Goal: Transaction & Acquisition: Purchase product/service

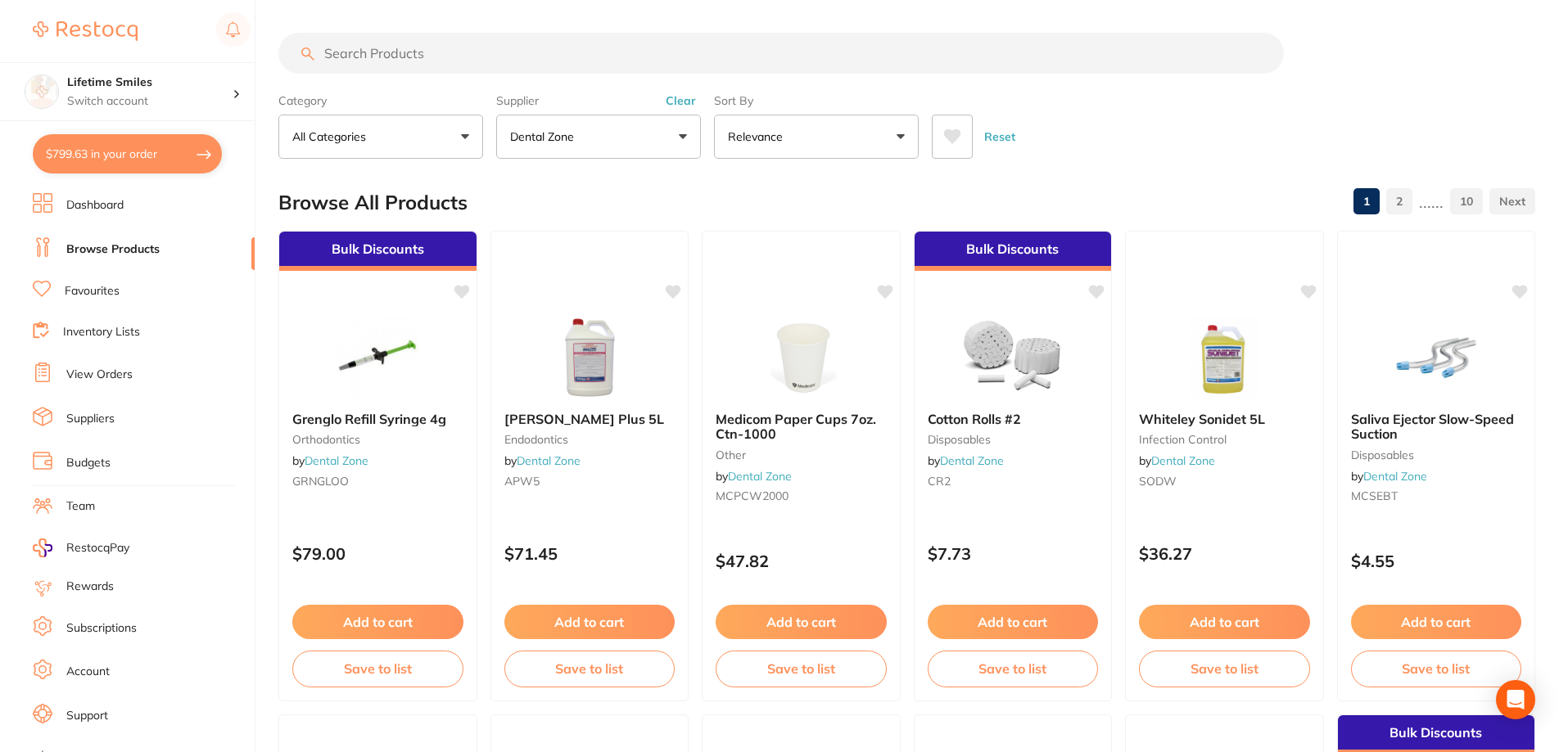
click at [127, 149] on button "$799.63 in your order" at bounding box center [127, 153] width 189 height 39
checkbox input "true"
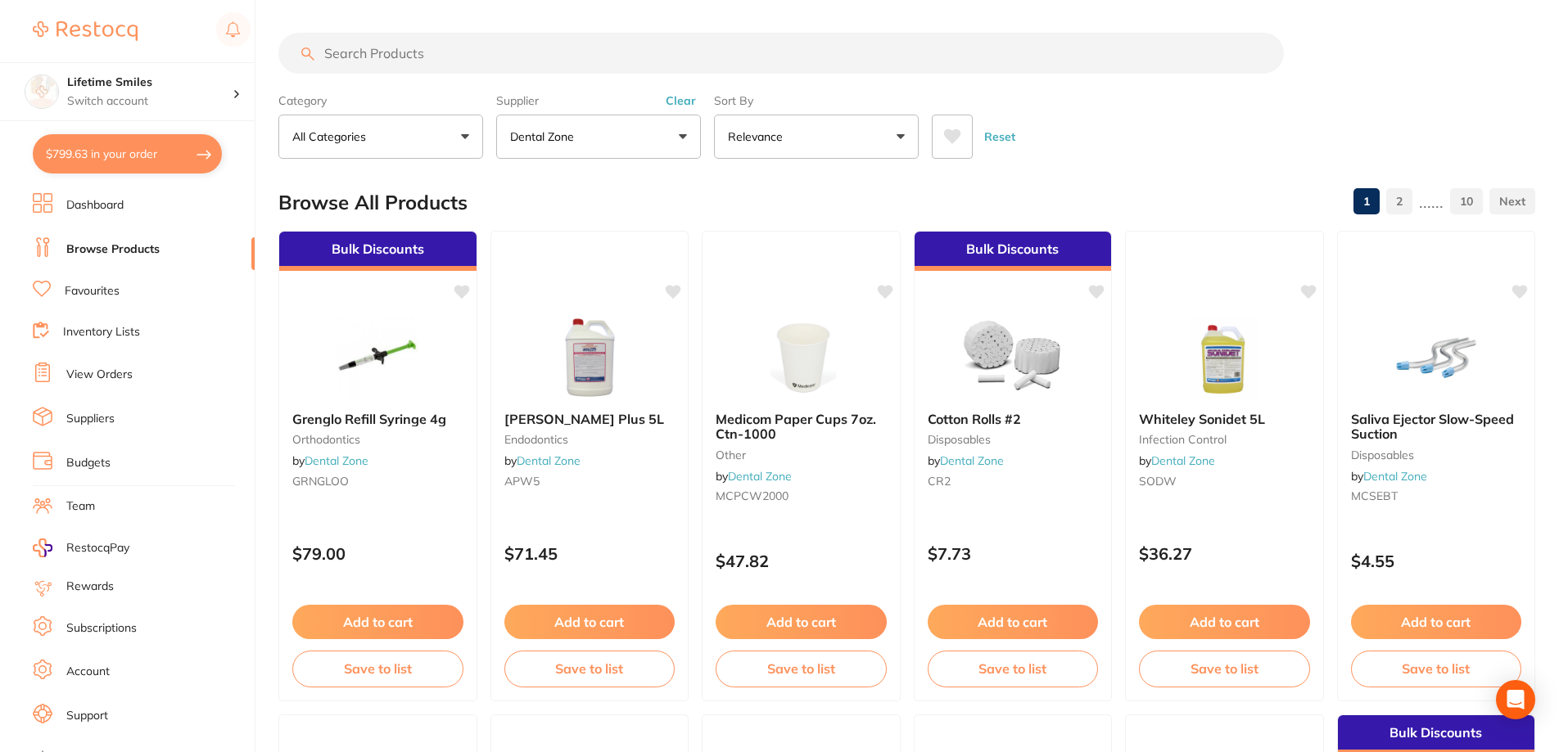
checkbox input "true"
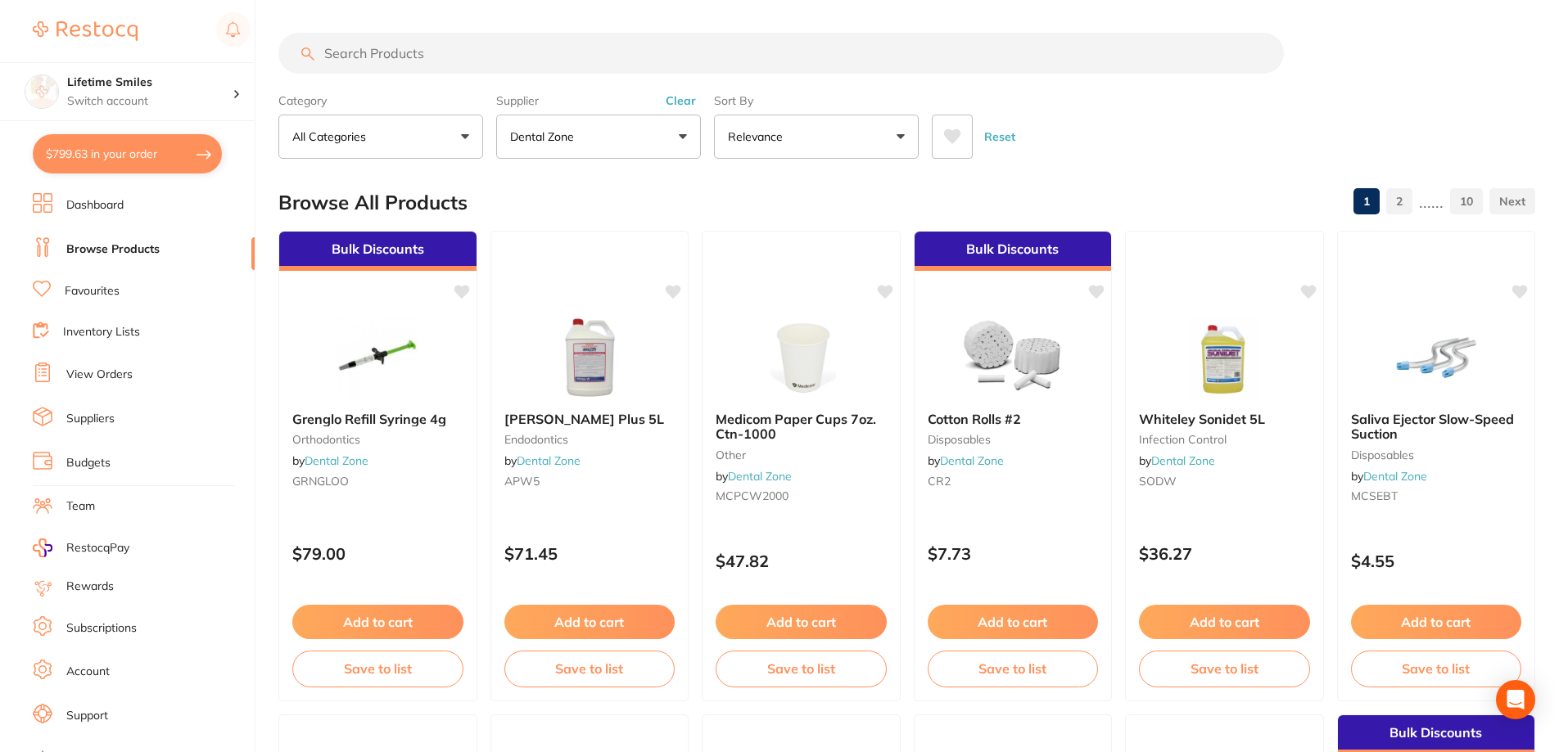
checkbox input "true"
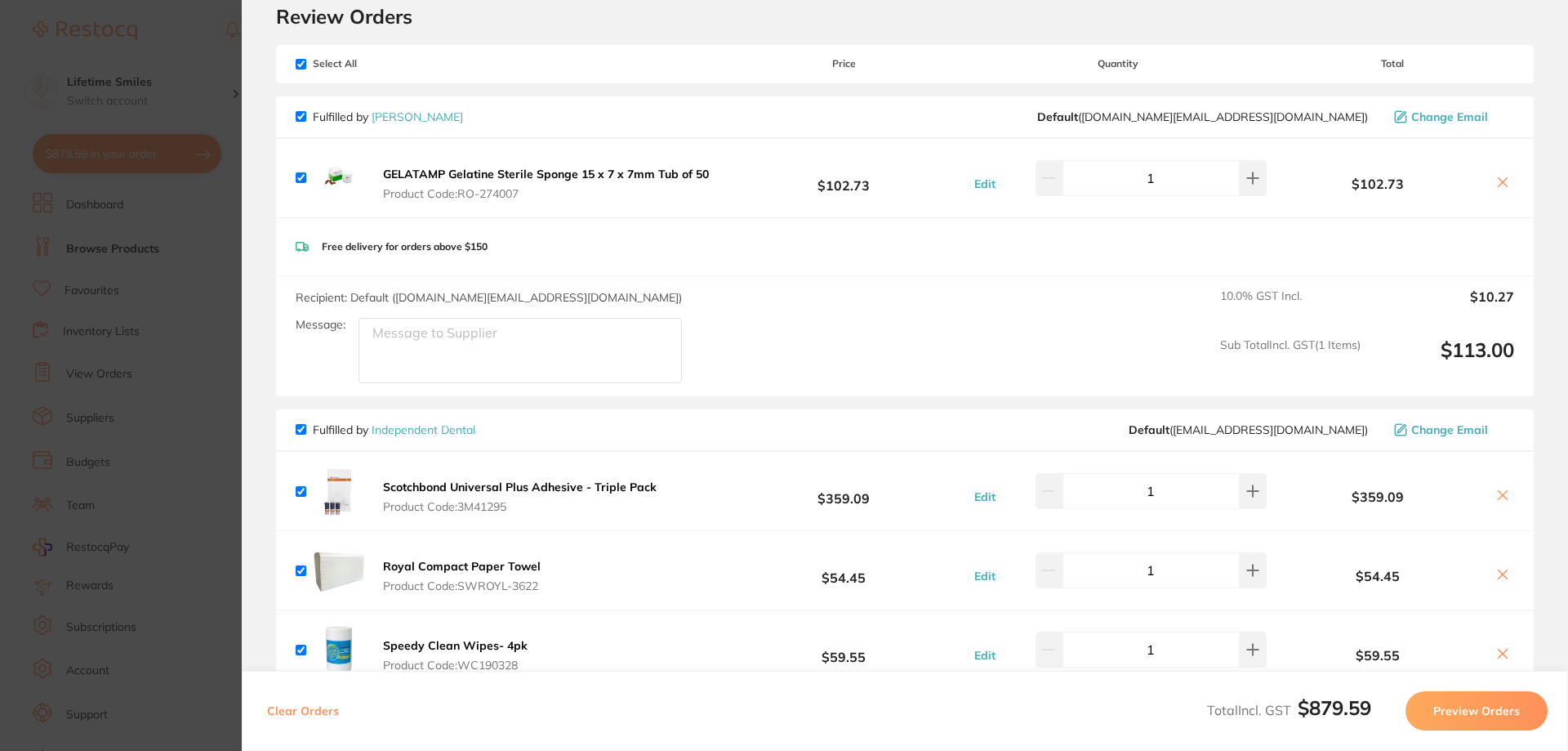
scroll to position [30, 0]
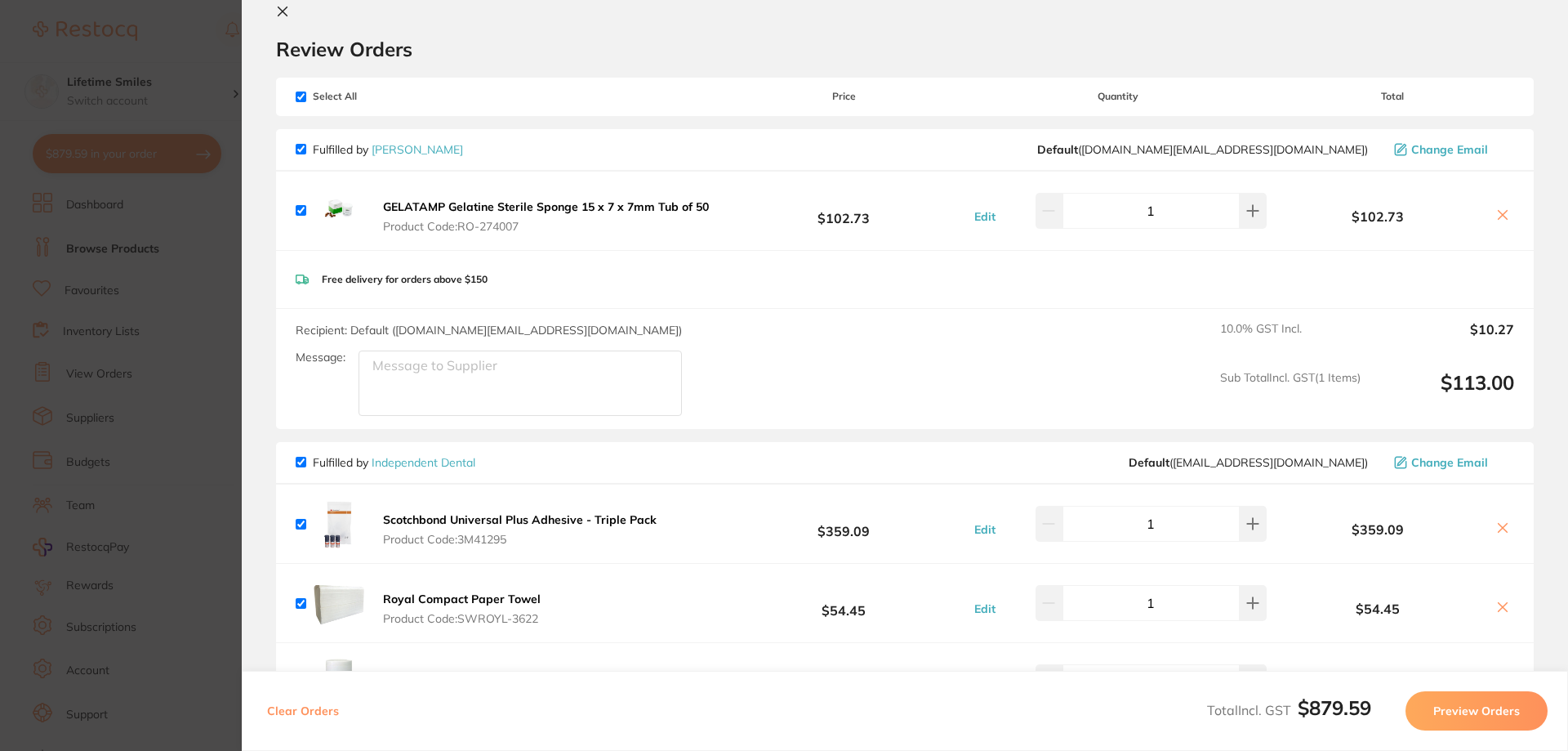
click at [287, 12] on icon at bounding box center [283, 11] width 13 height 13
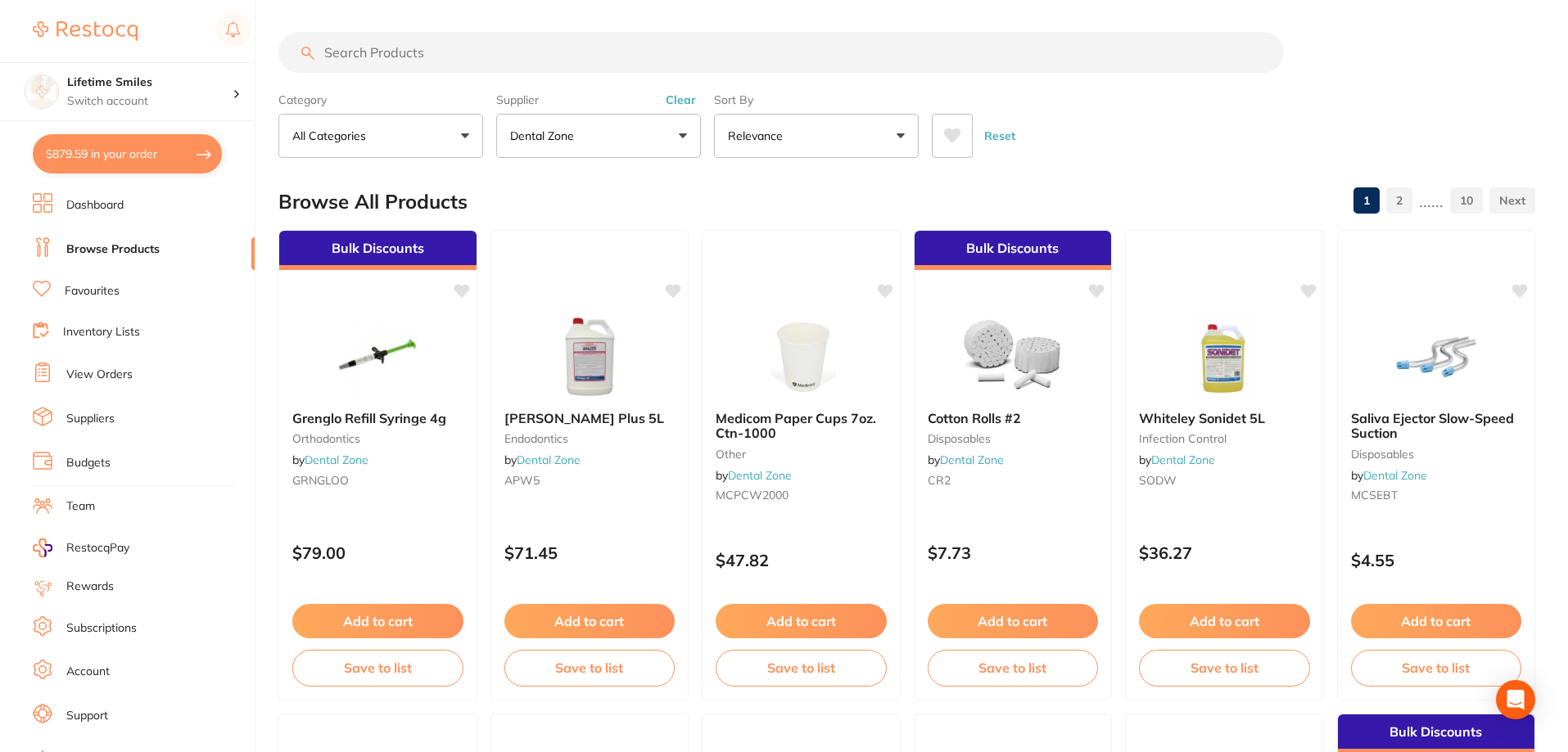
click at [688, 131] on button "Dental Zone" at bounding box center [599, 136] width 205 height 44
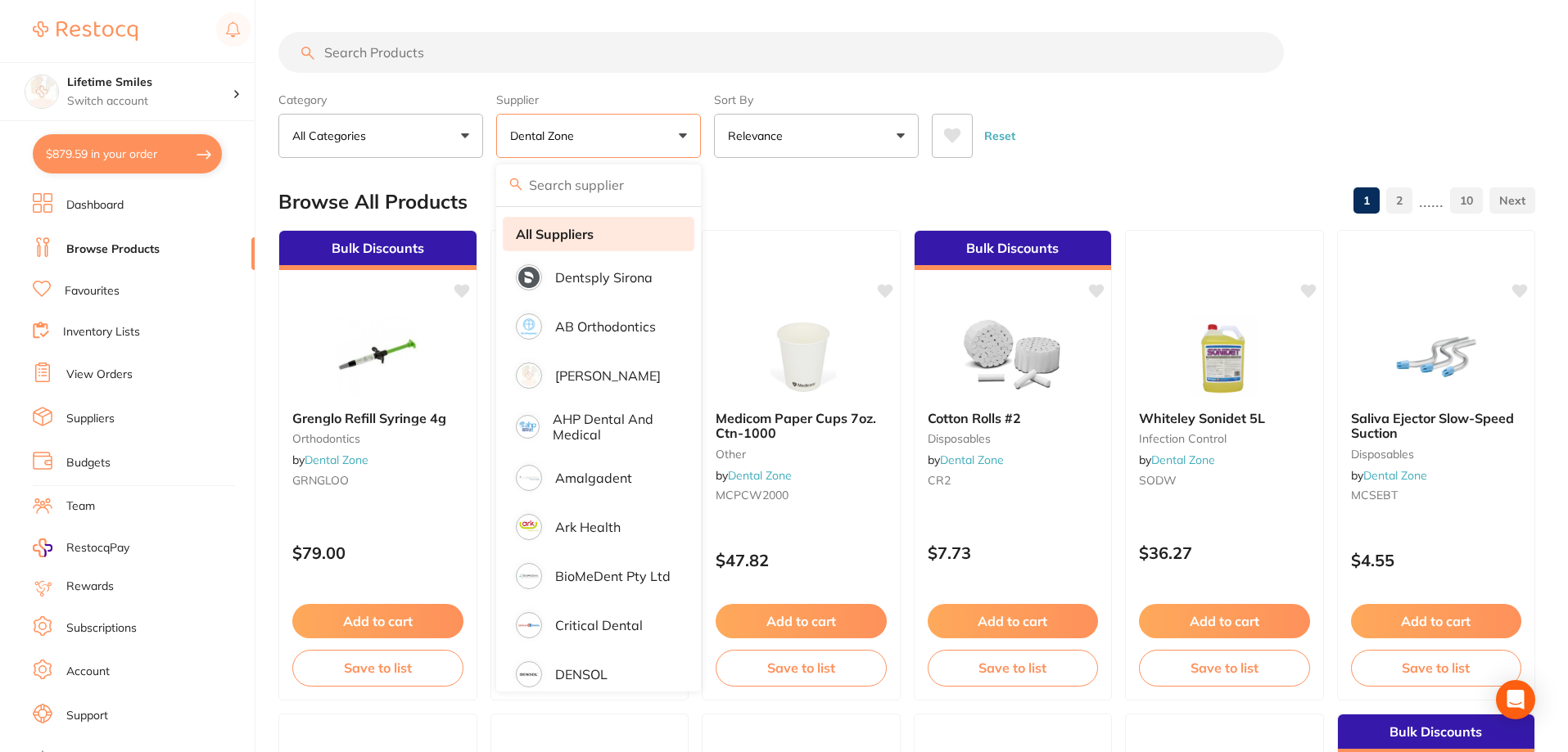
click at [604, 232] on li "All Suppliers" at bounding box center [598, 234] width 192 height 34
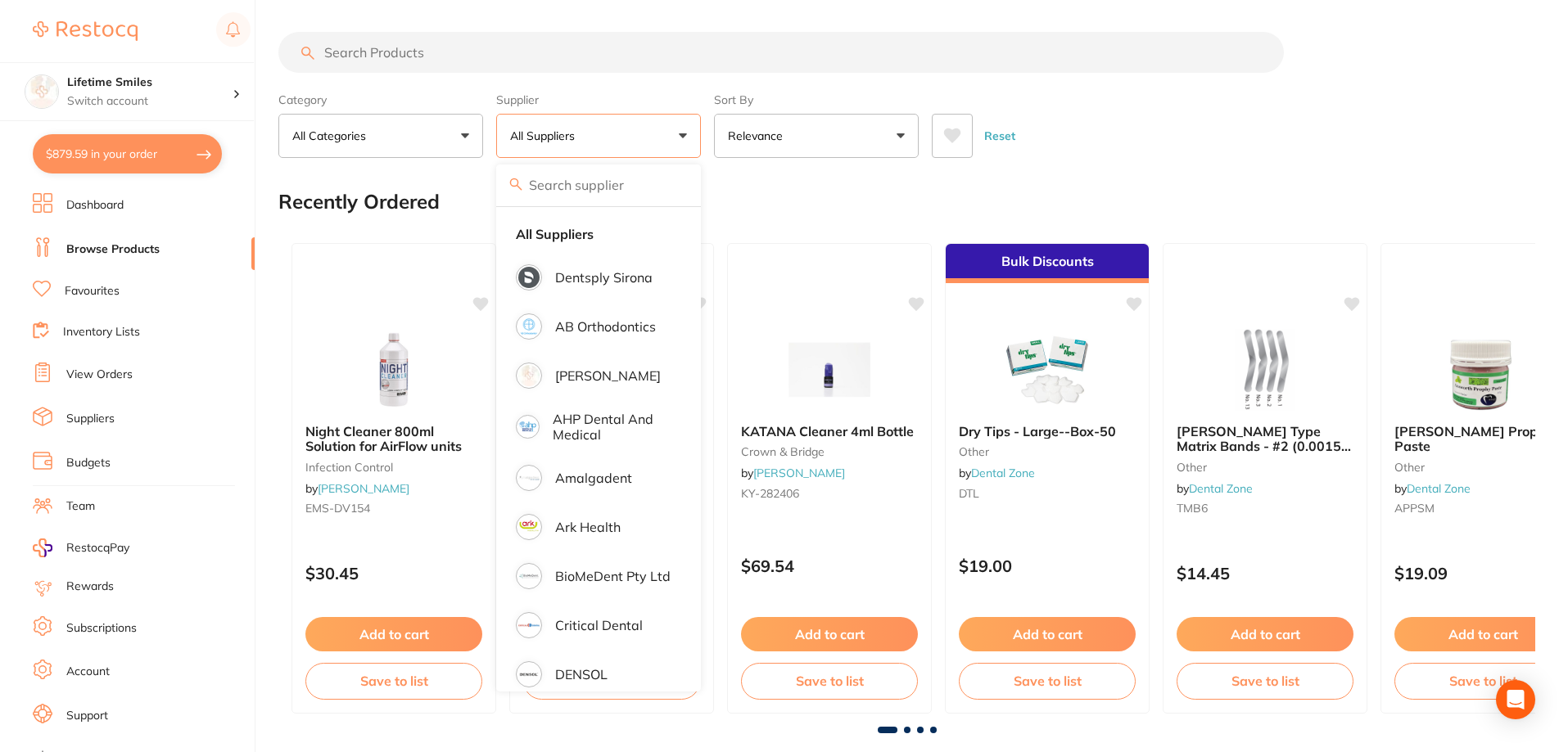
click at [380, 54] on input "search" at bounding box center [780, 52] width 1005 height 41
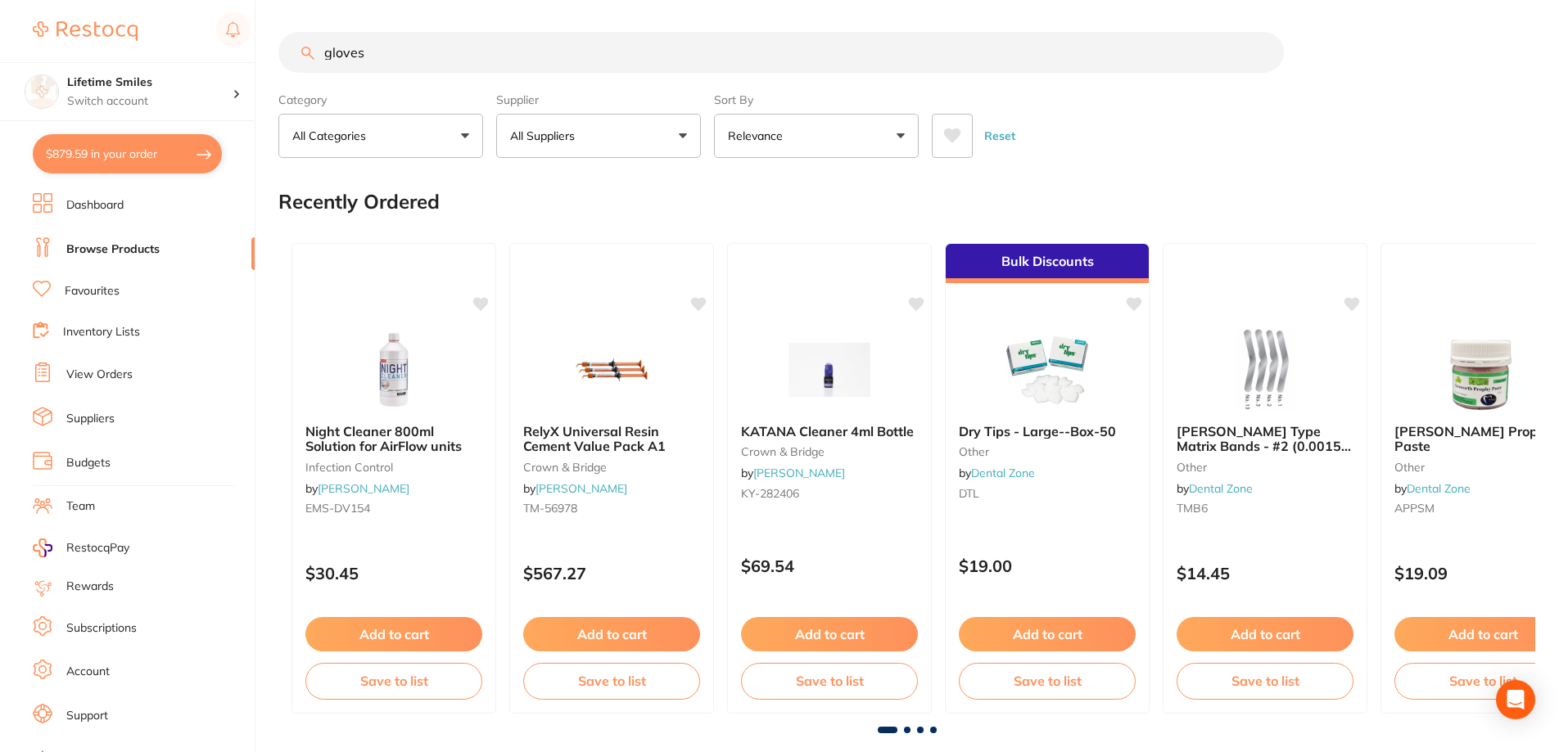
type input "gloves"
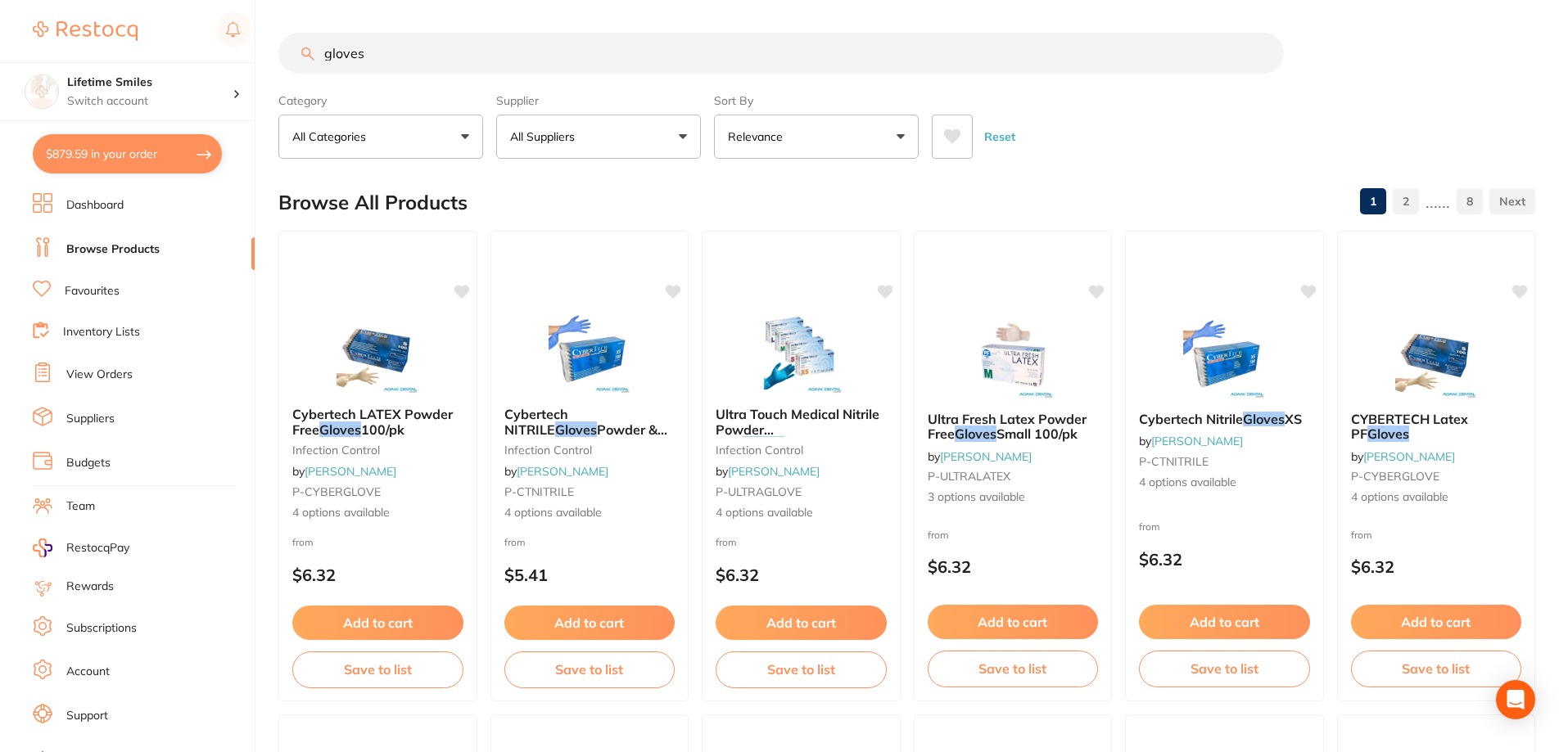
click at [654, 142] on button "All Suppliers" at bounding box center [599, 137] width 205 height 44
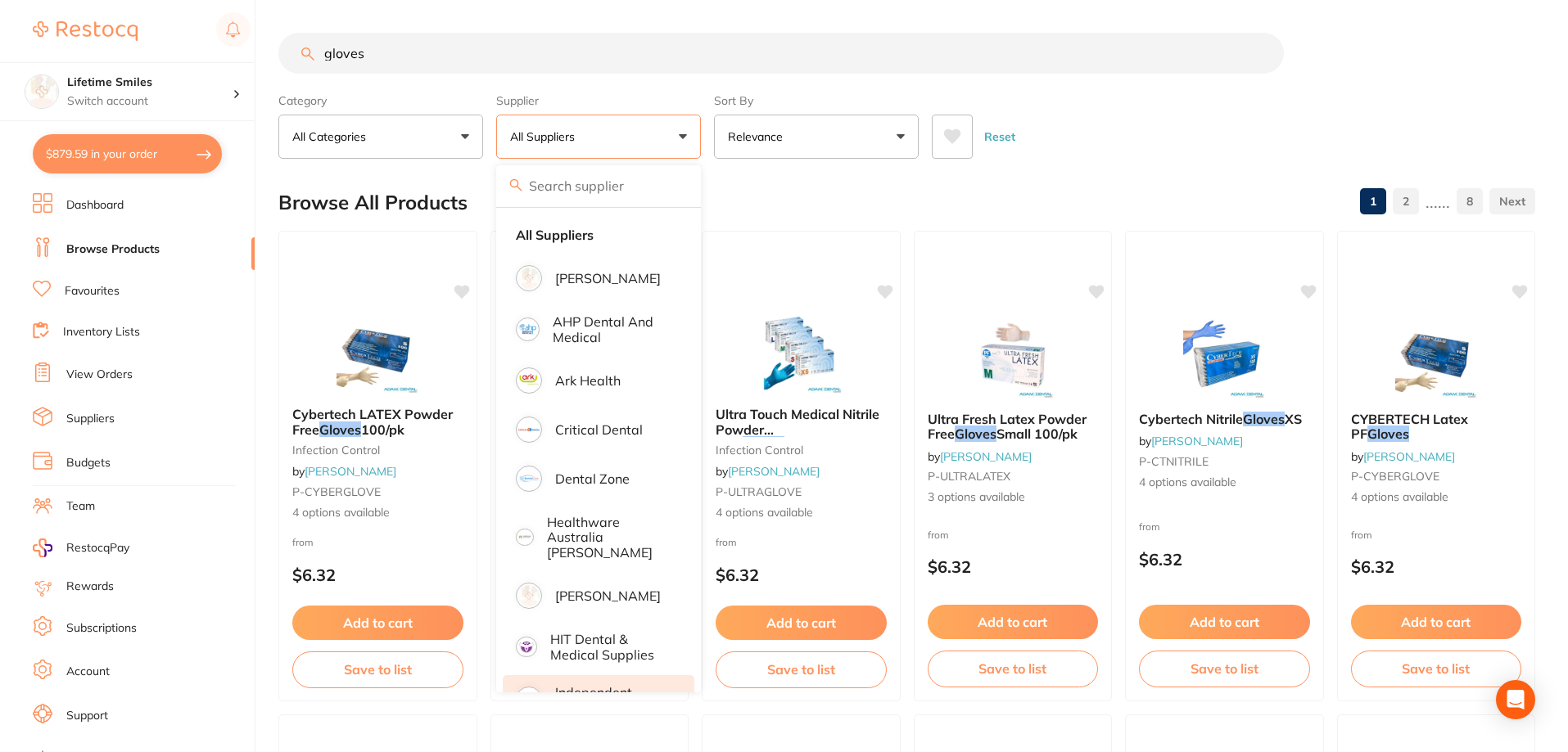
click at [612, 685] on p "Independent Dental" at bounding box center [612, 700] width 116 height 31
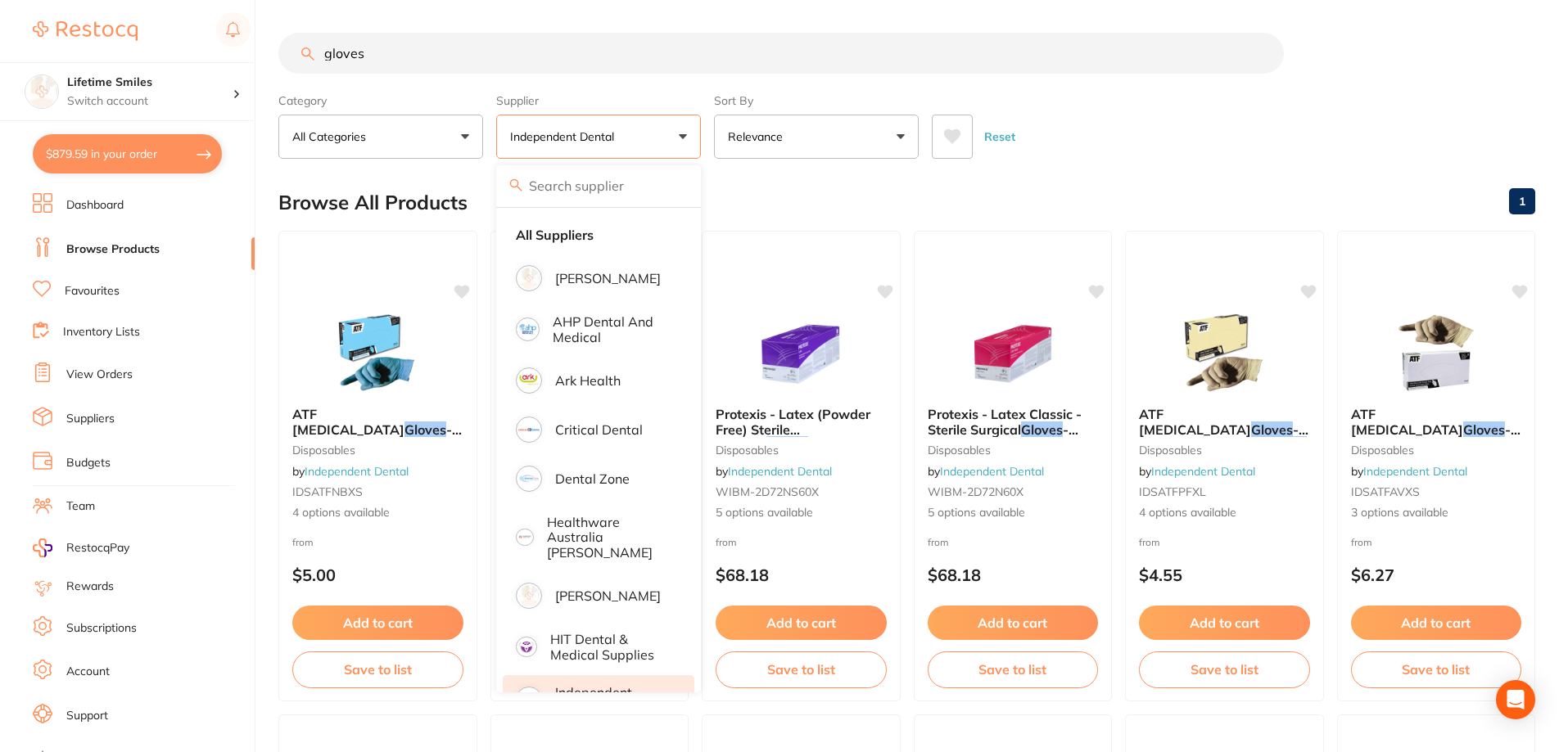
click at [1137, 132] on div "Reset" at bounding box center [1227, 130] width 590 height 57
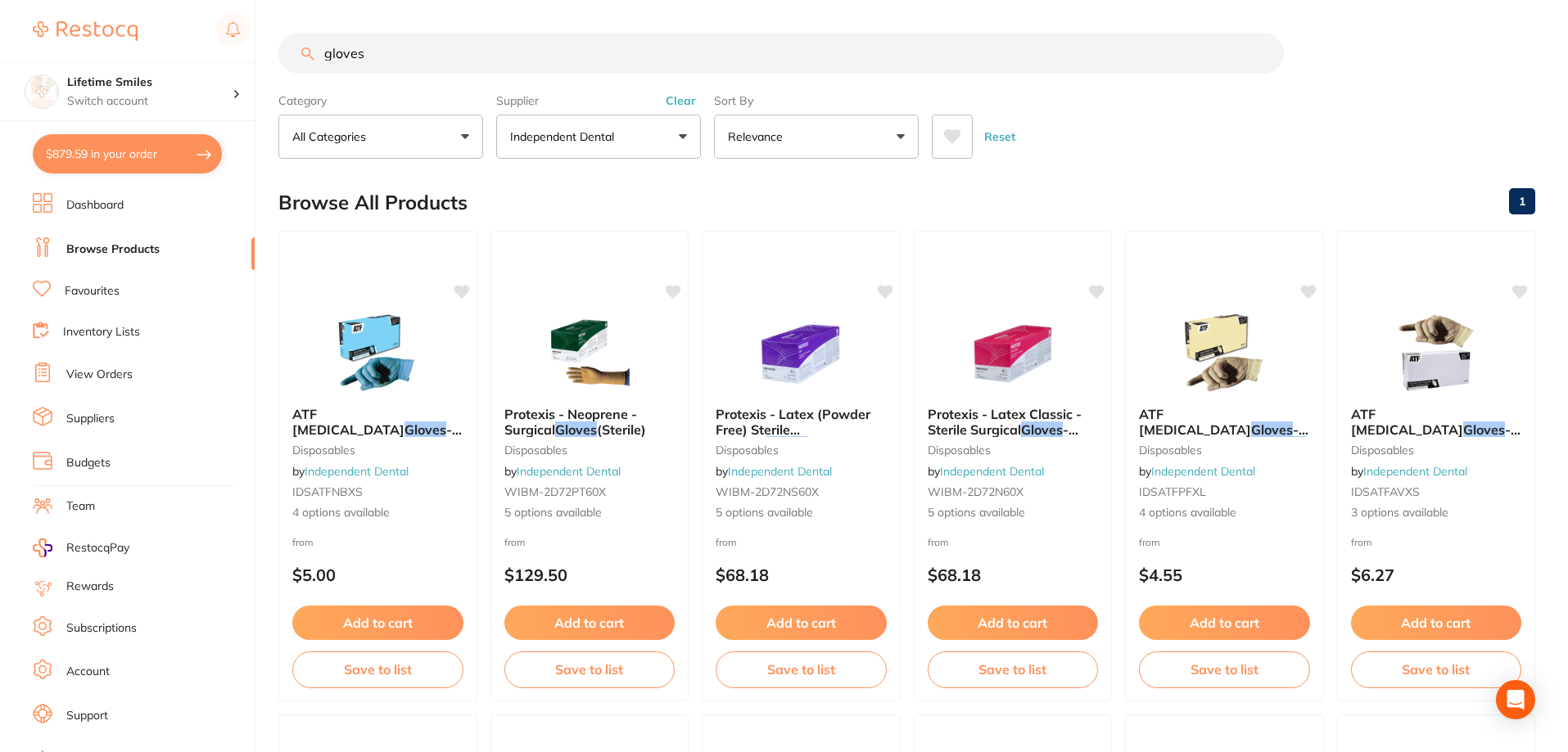
click at [619, 132] on p "Independent Dental" at bounding box center [565, 136] width 110 height 16
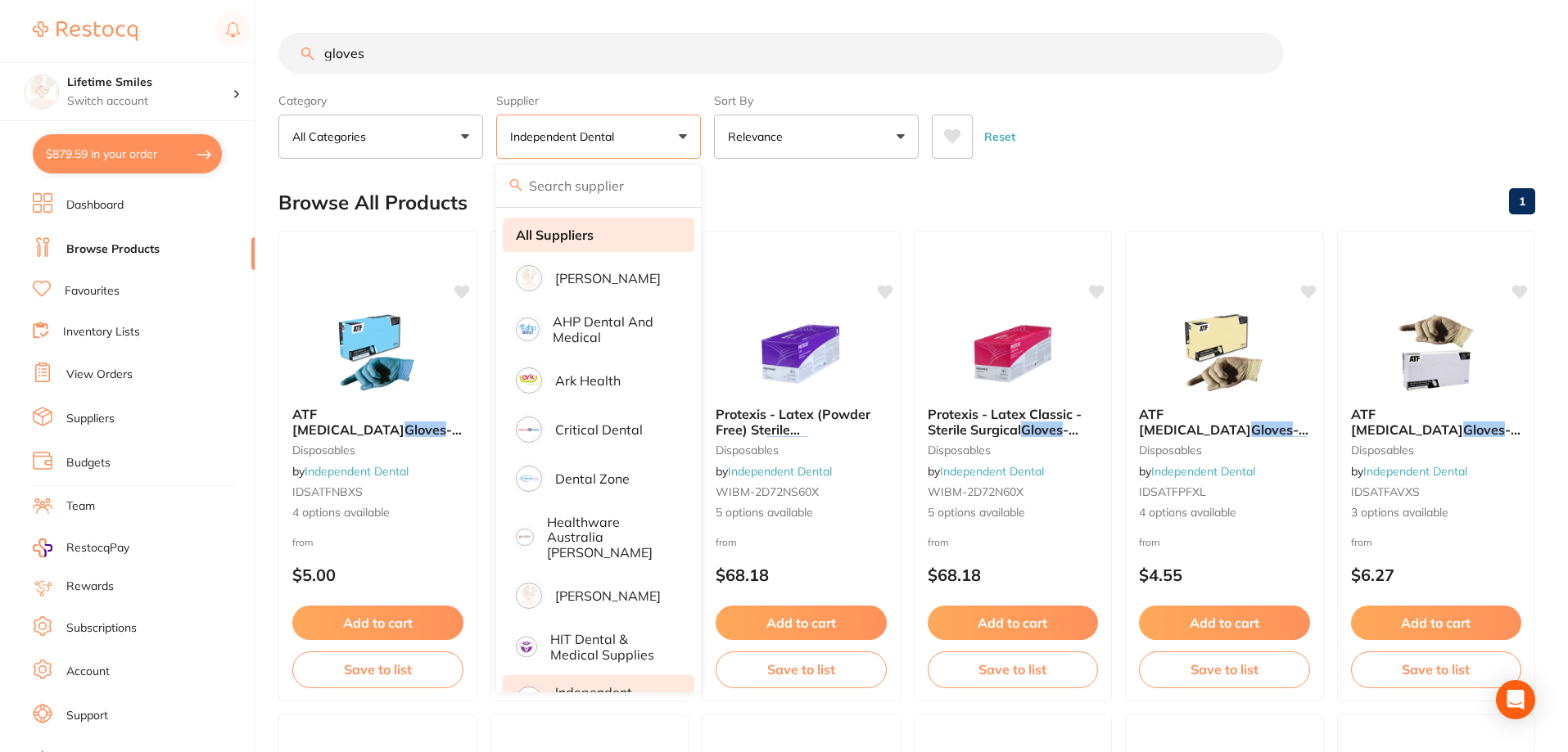
click at [587, 239] on strong "All Suppliers" at bounding box center [554, 234] width 78 height 14
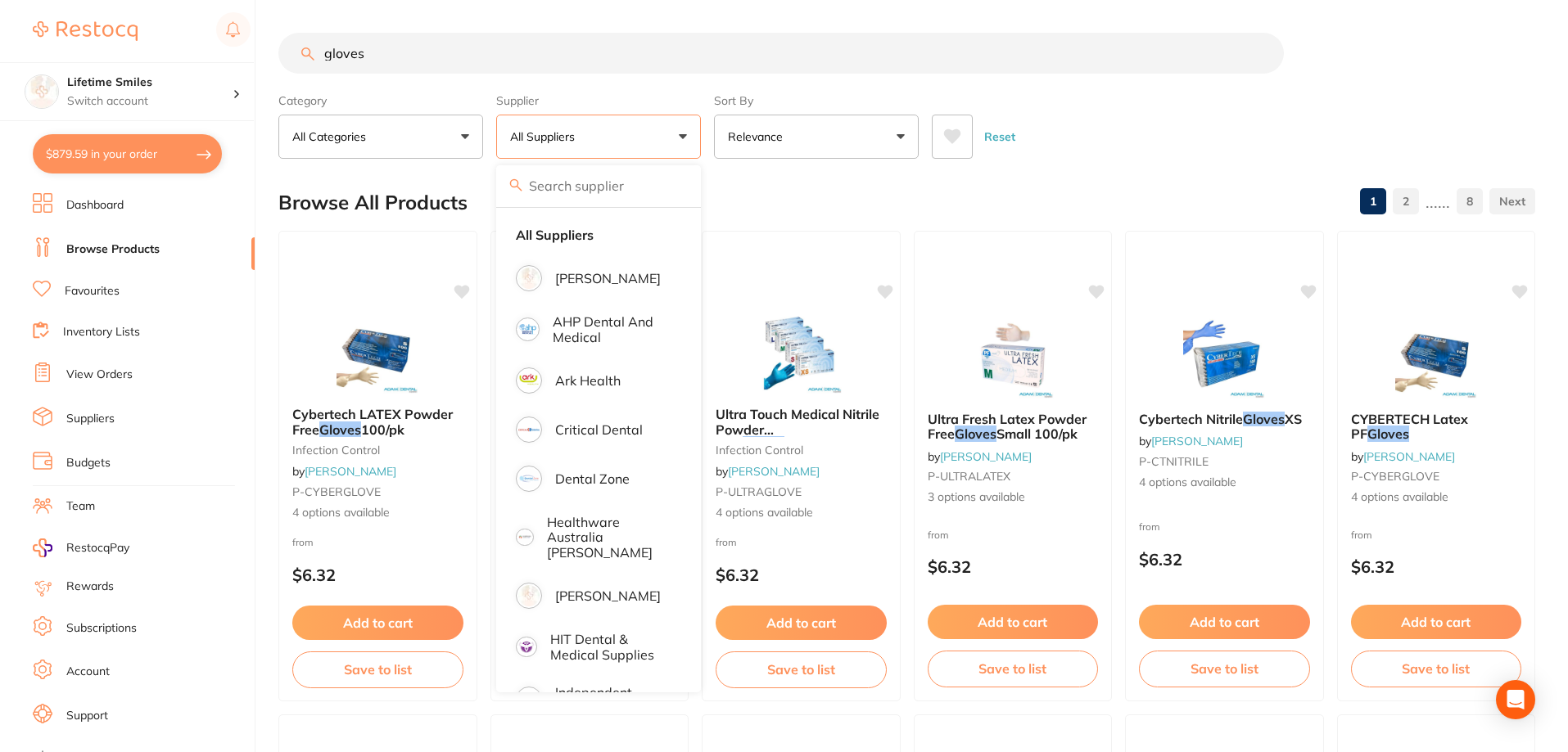
click at [1120, 98] on div "Category All Categories All Categories disposables Disposables infection contro…" at bounding box center [906, 123] width 1257 height 72
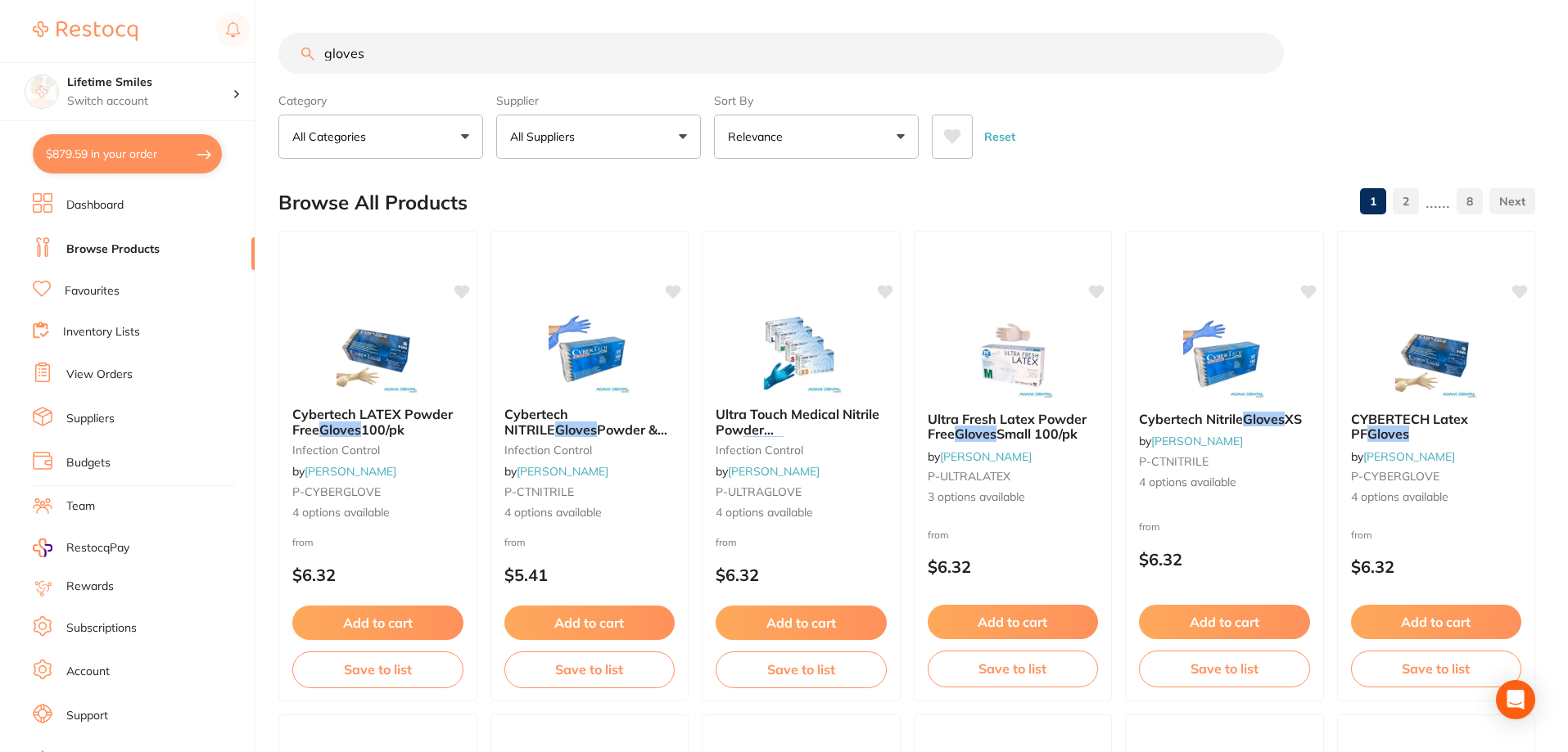
click at [657, 139] on button "All Suppliers" at bounding box center [599, 137] width 205 height 44
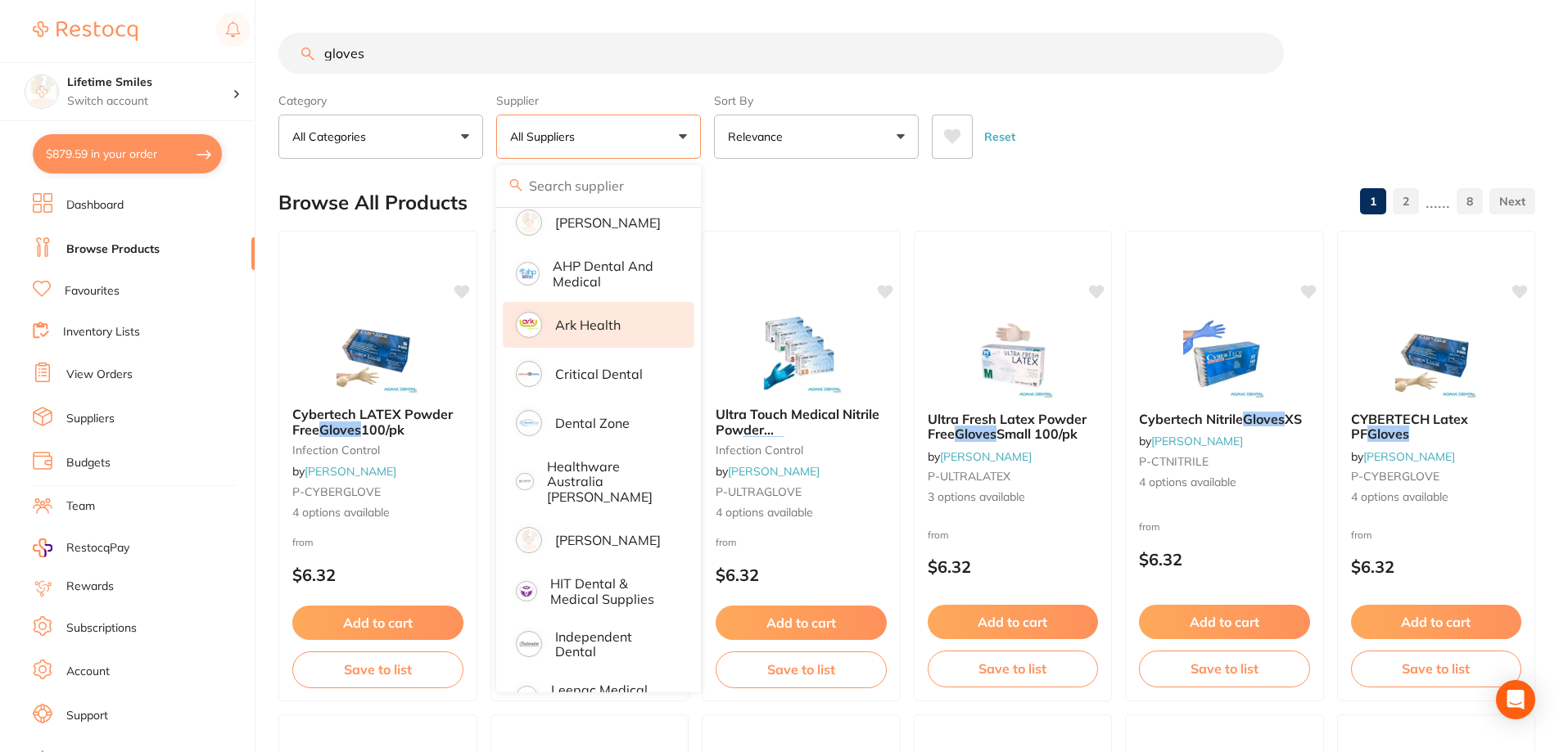
scroll to position [81, 0]
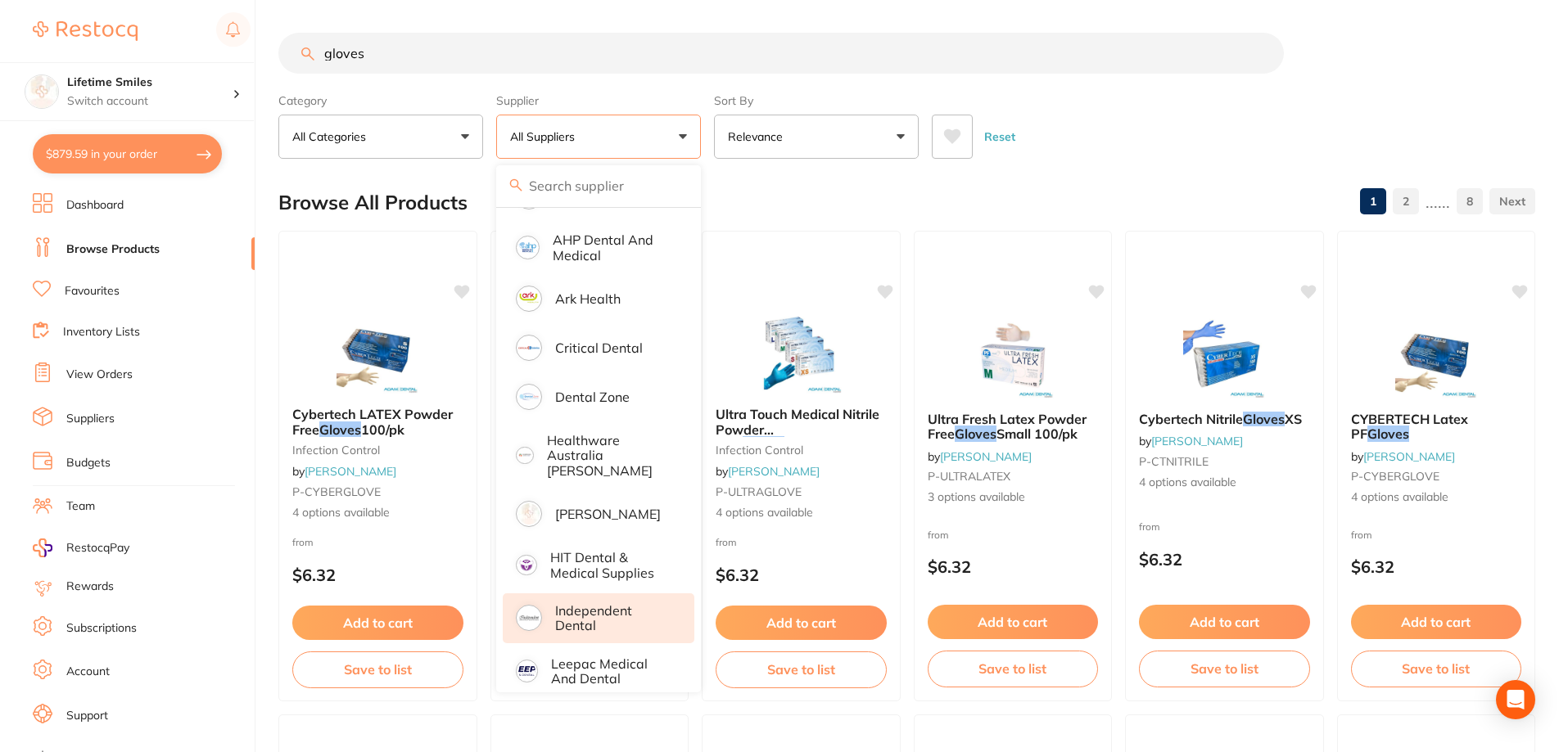
click at [583, 605] on p "Independent Dental" at bounding box center [612, 619] width 116 height 31
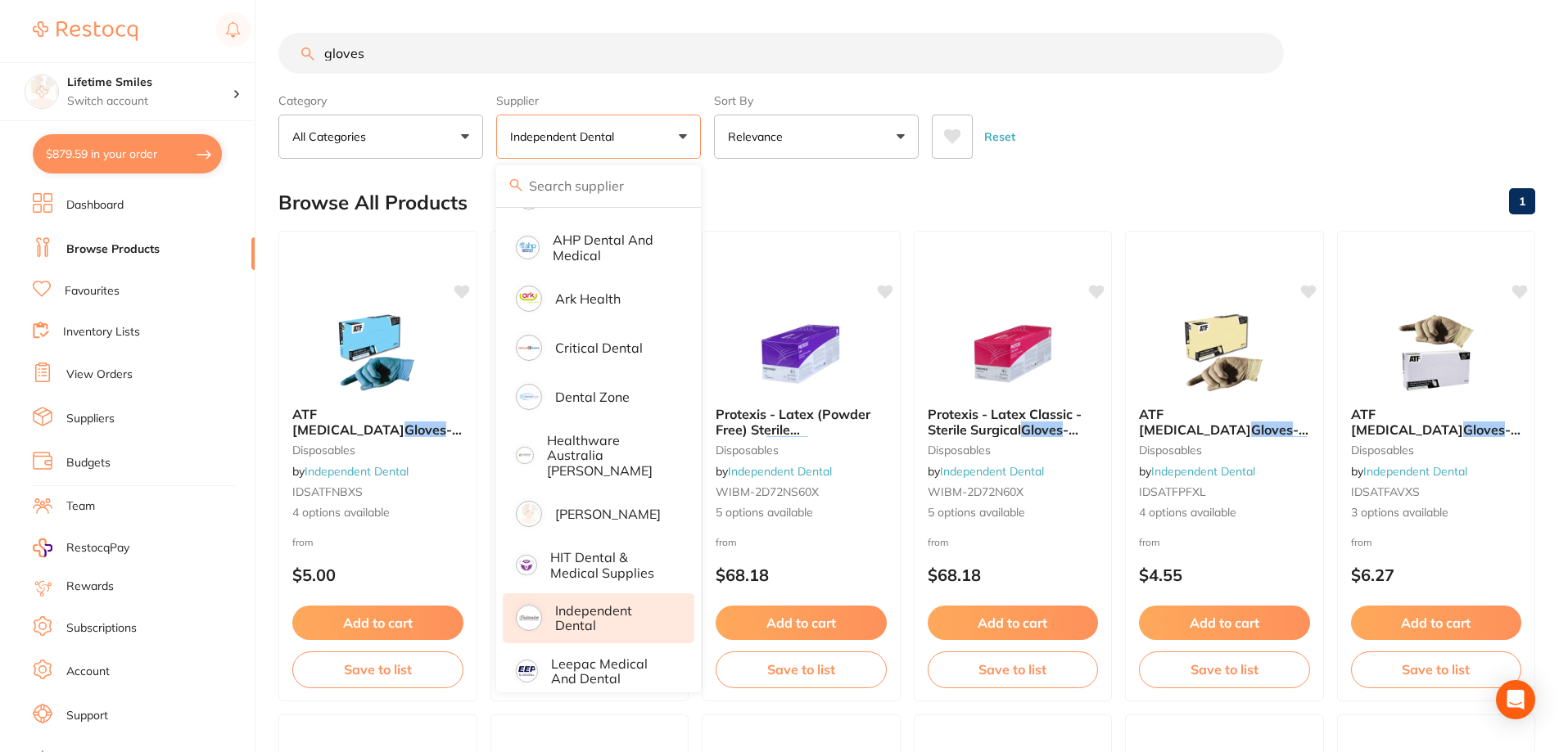
click at [1230, 112] on div "Reset" at bounding box center [1227, 130] width 590 height 57
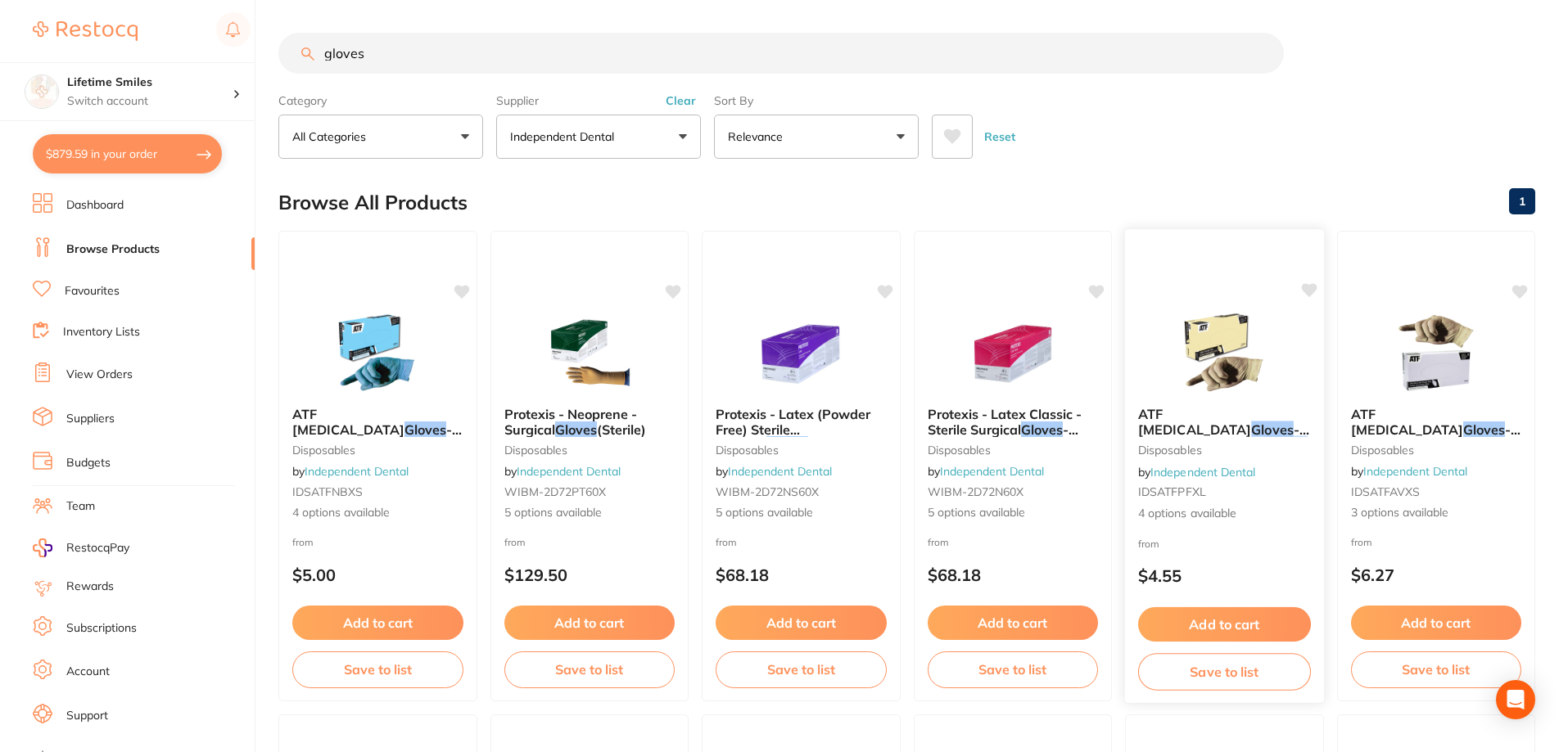
click at [1234, 620] on button "Add to cart" at bounding box center [1224, 625] width 173 height 35
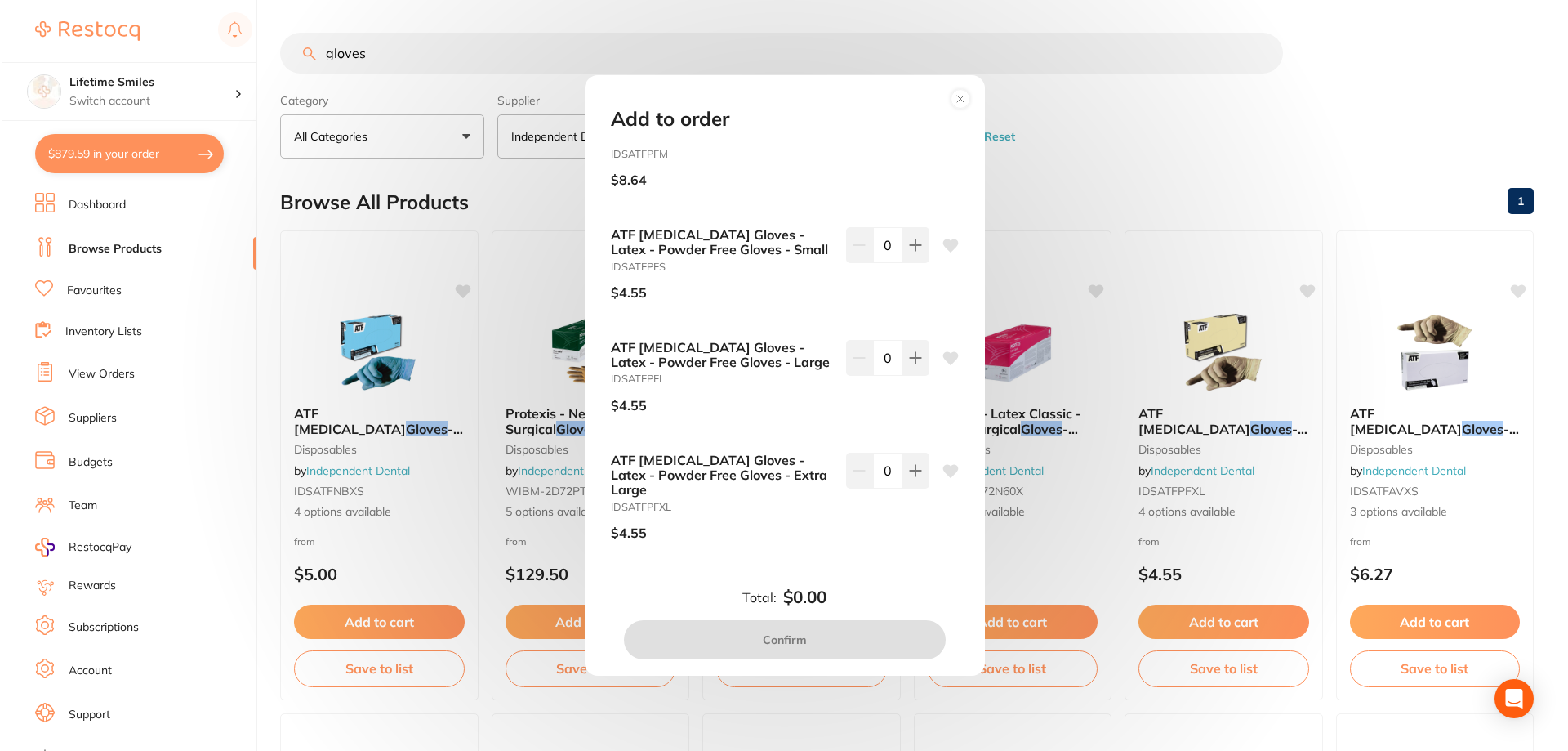
scroll to position [0, 0]
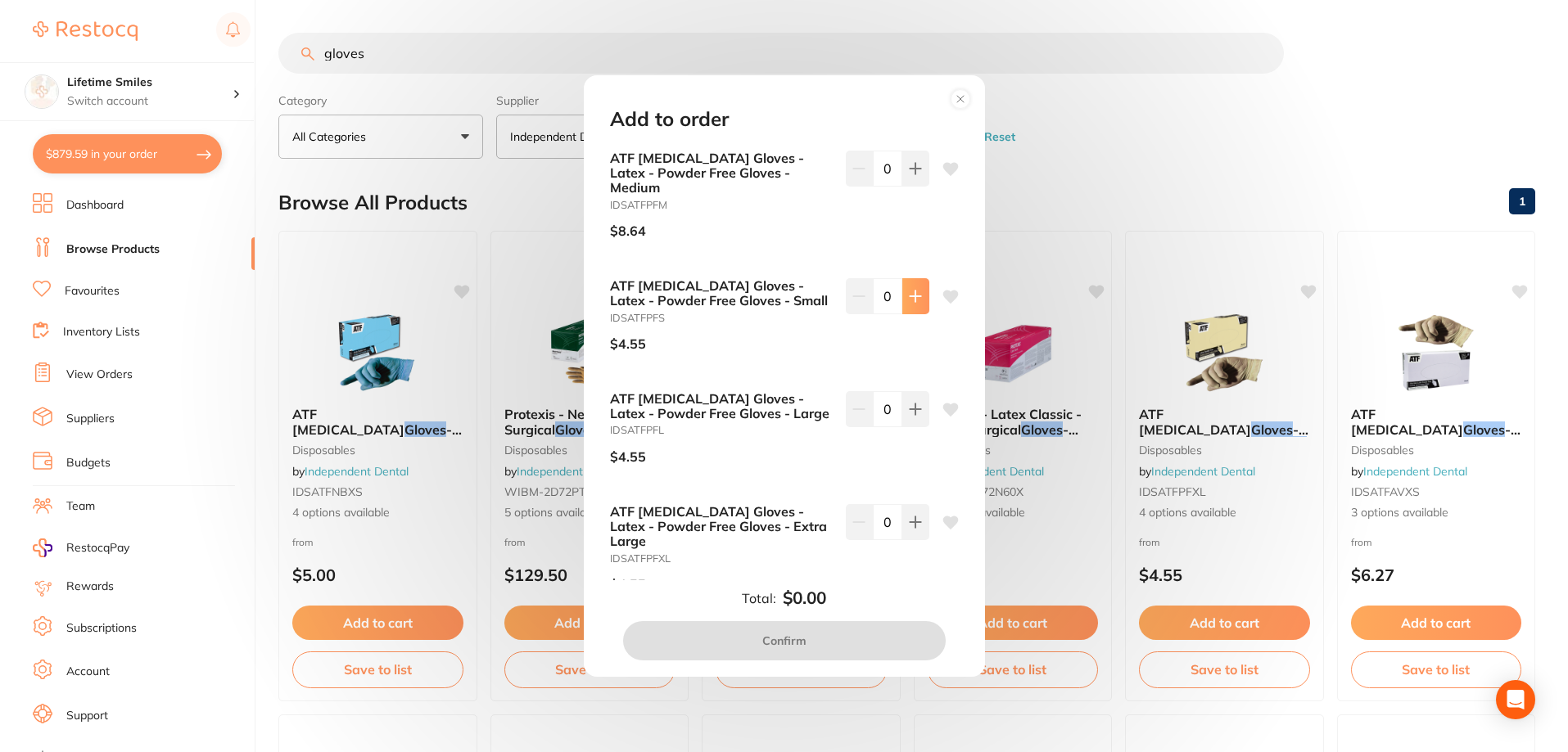
click at [909, 175] on icon at bounding box center [915, 169] width 13 height 13
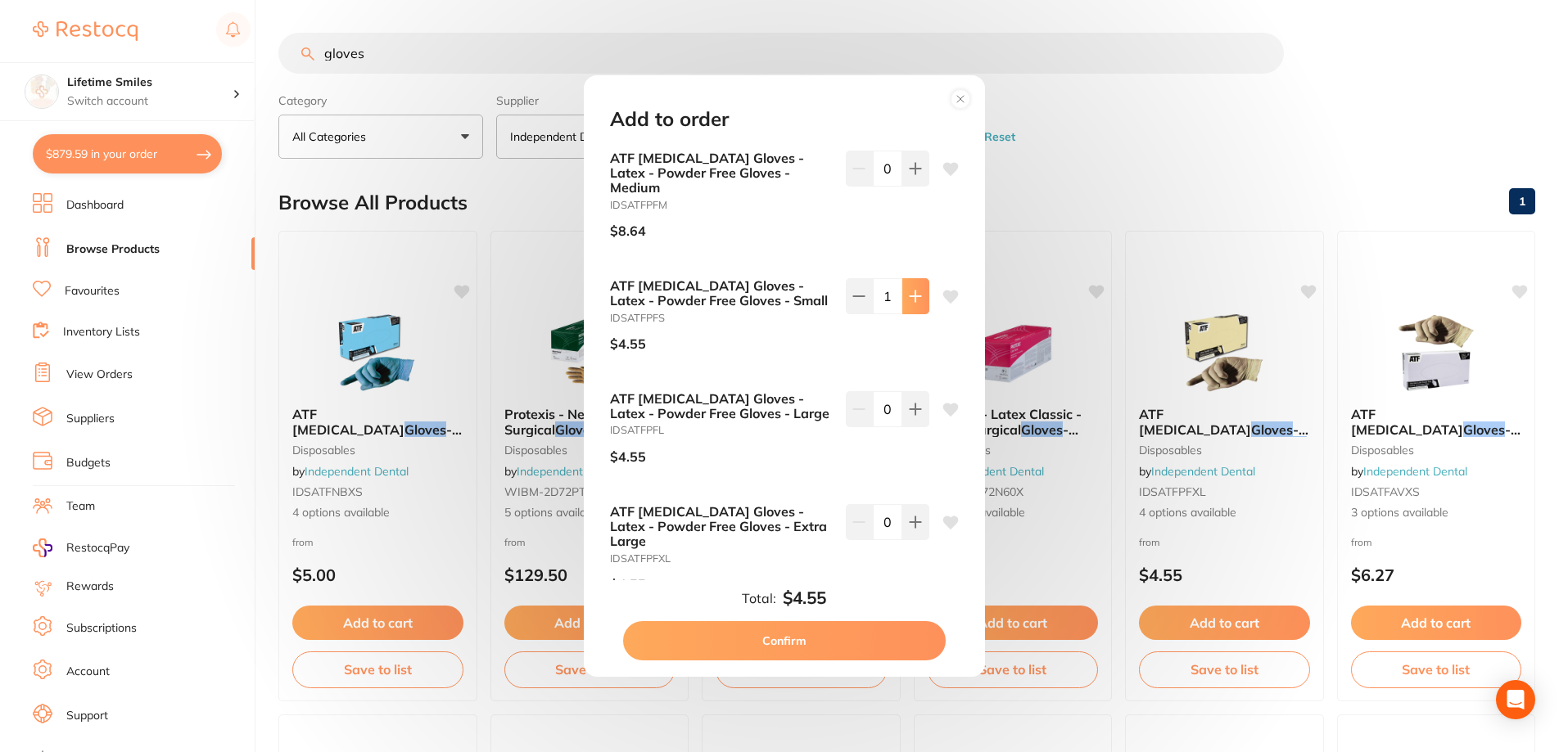
click at [909, 175] on icon at bounding box center [915, 169] width 13 height 13
type input "5"
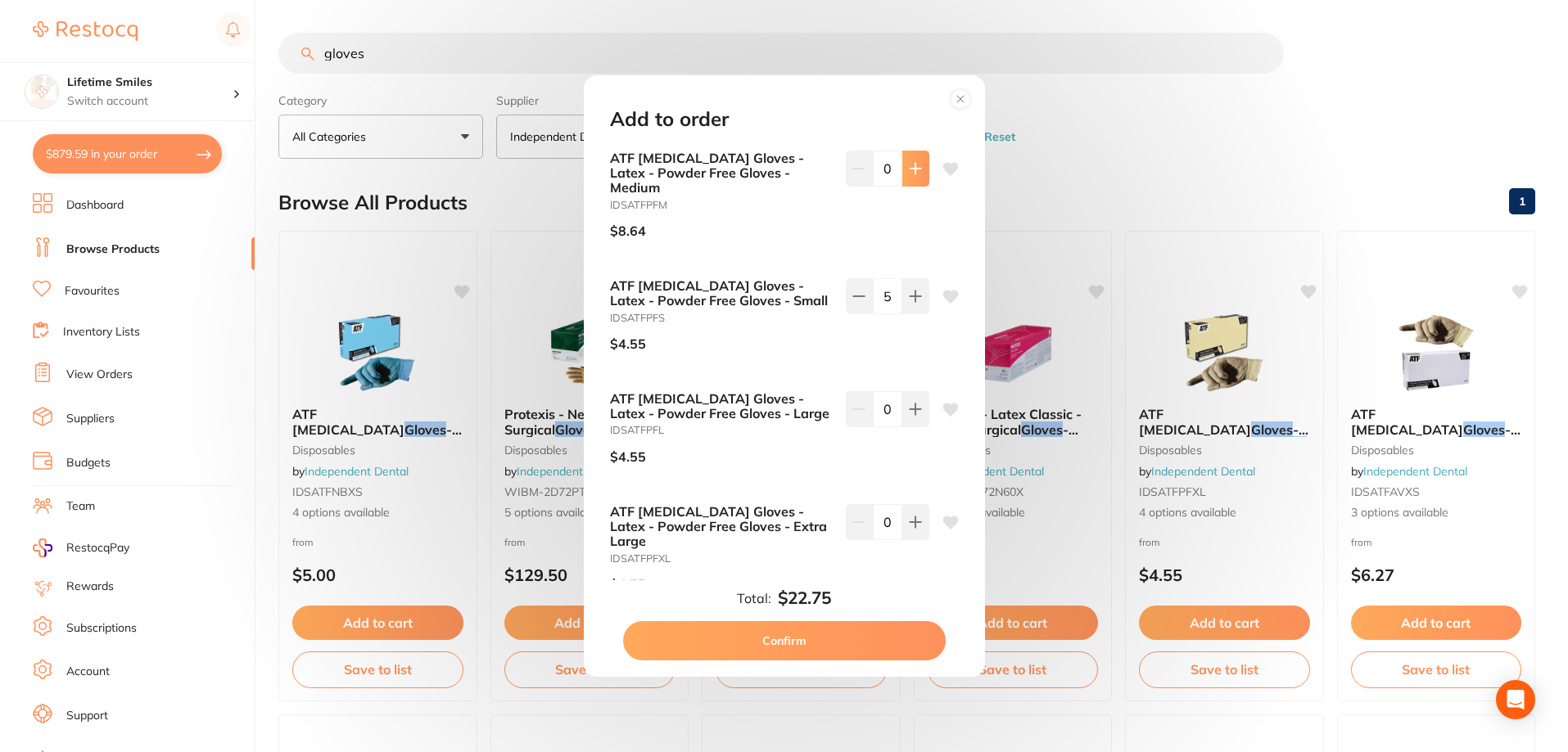
click at [918, 171] on button at bounding box center [915, 169] width 27 height 36
click at [918, 171] on button at bounding box center [915, 169] width 27 height 36
click at [916, 171] on icon at bounding box center [915, 169] width 13 height 13
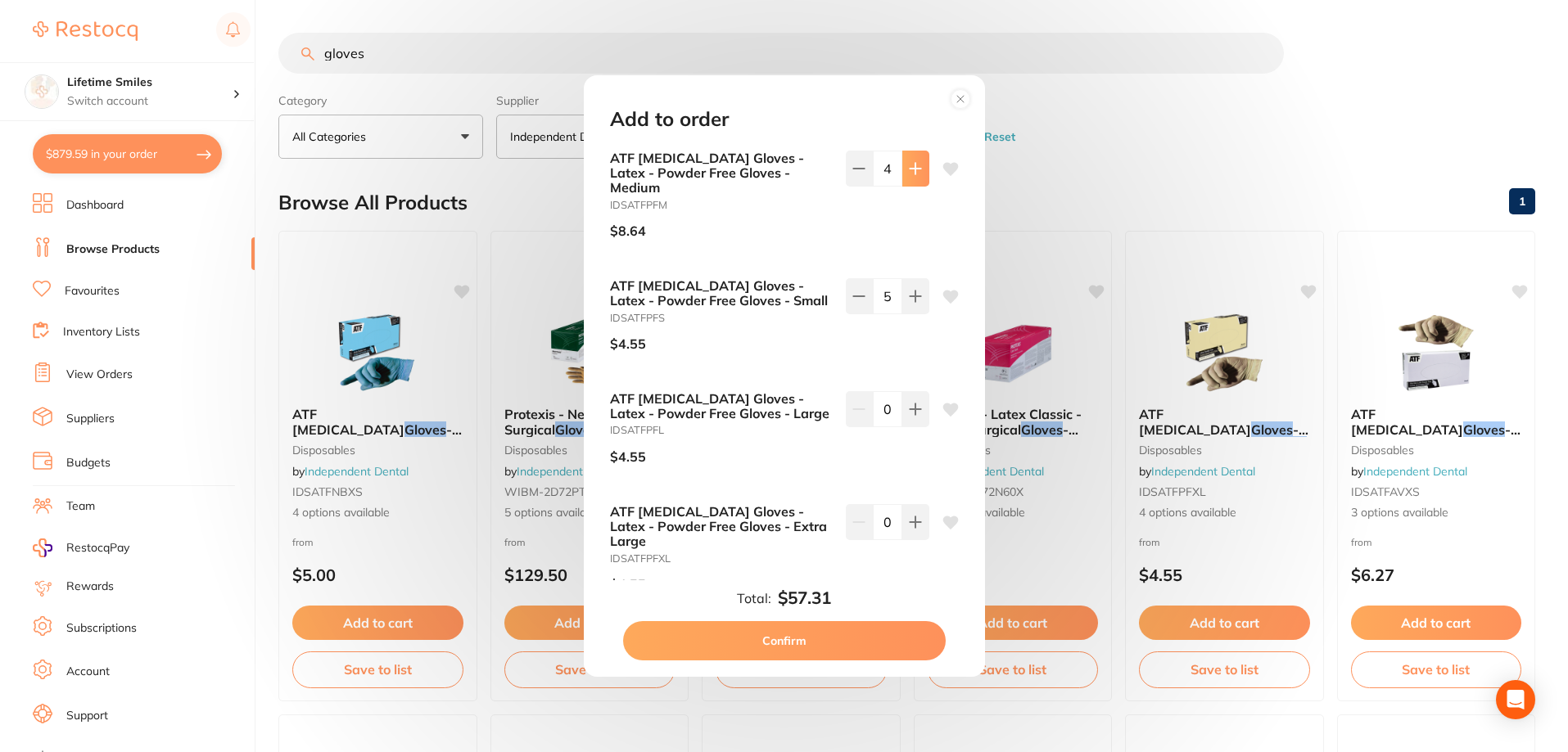
type input "5"
click at [811, 623] on button "Confirm" at bounding box center [784, 640] width 323 height 39
checkbox input "false"
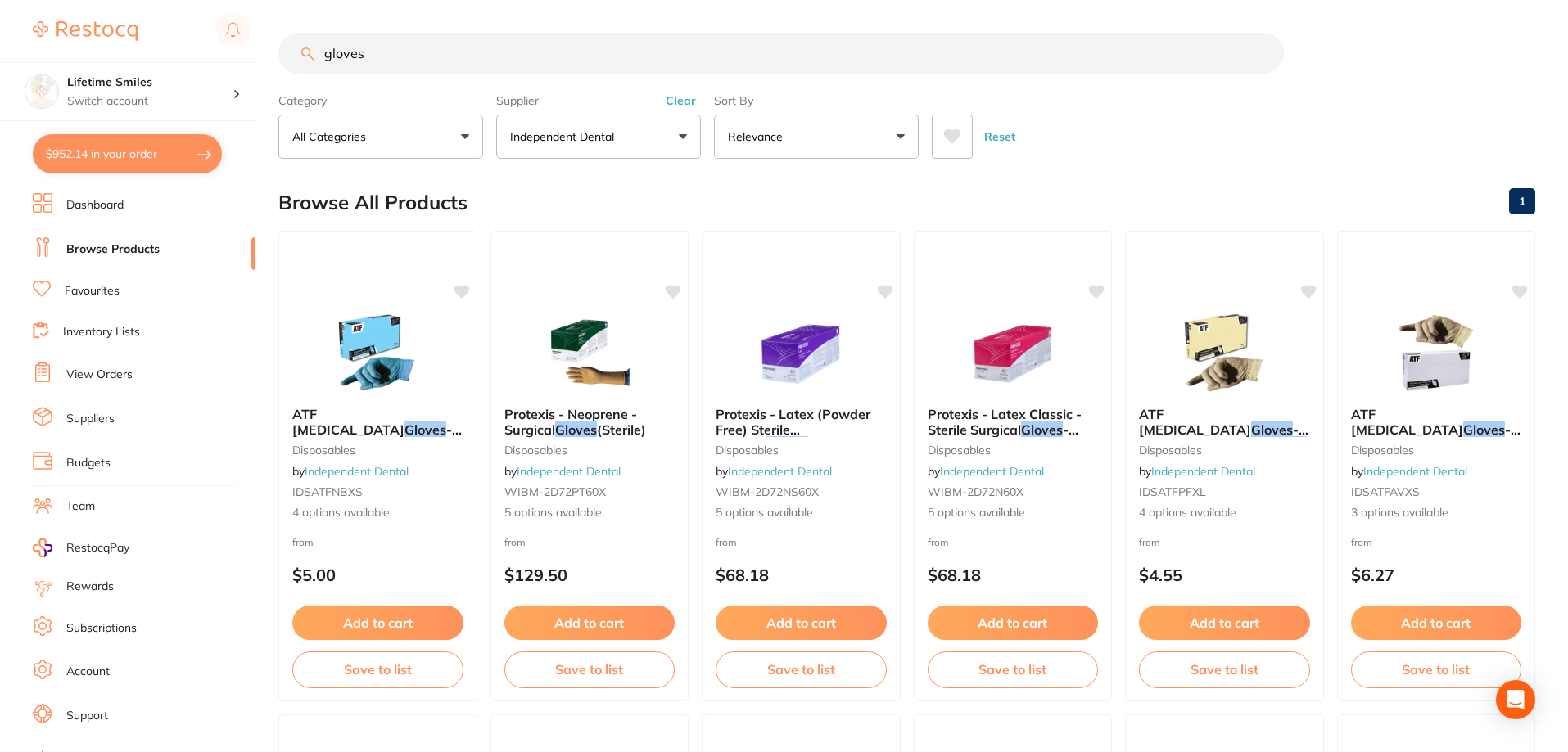
click at [109, 142] on button "$952.14 in your order" at bounding box center [127, 153] width 189 height 39
checkbox input "true"
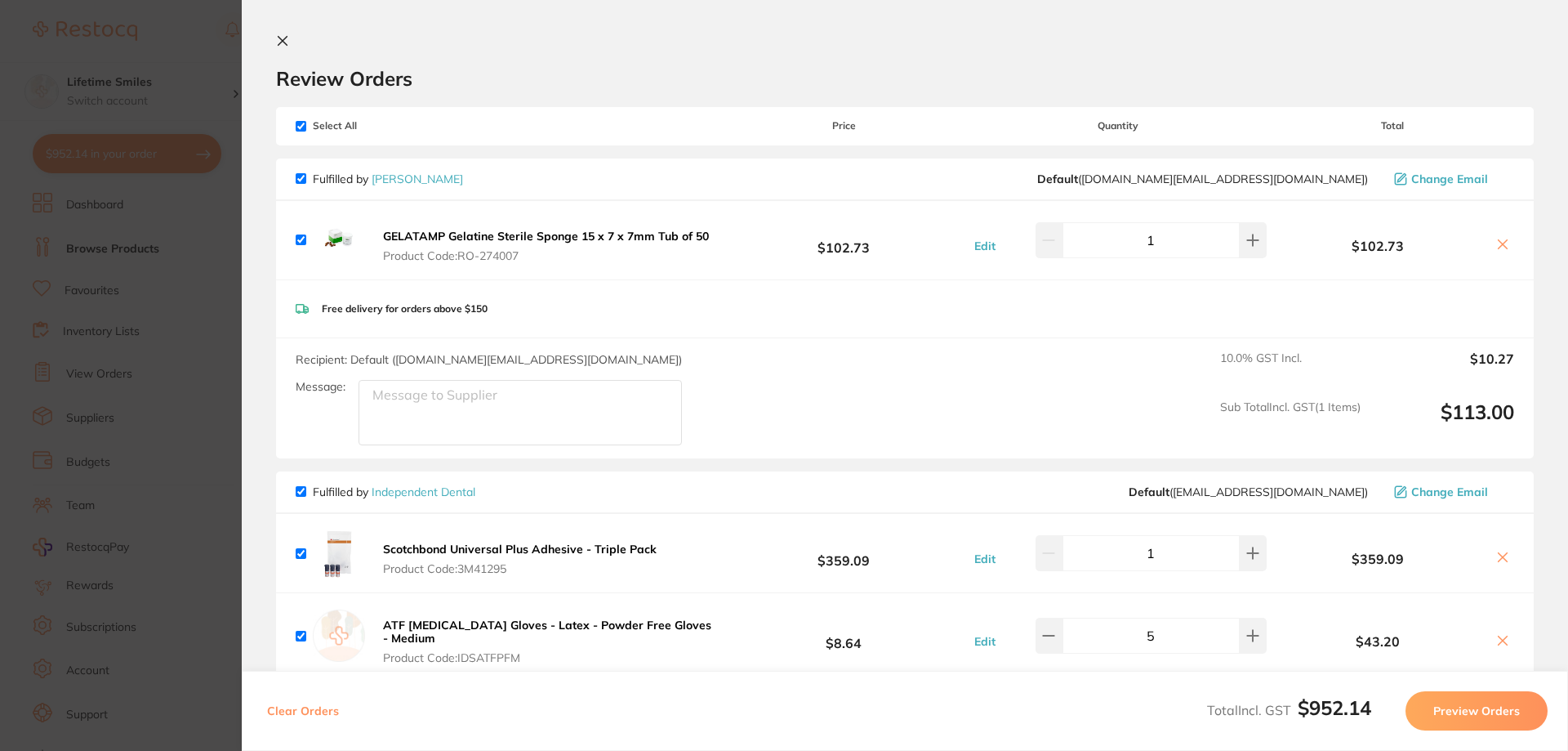
click at [288, 40] on icon at bounding box center [283, 41] width 13 height 13
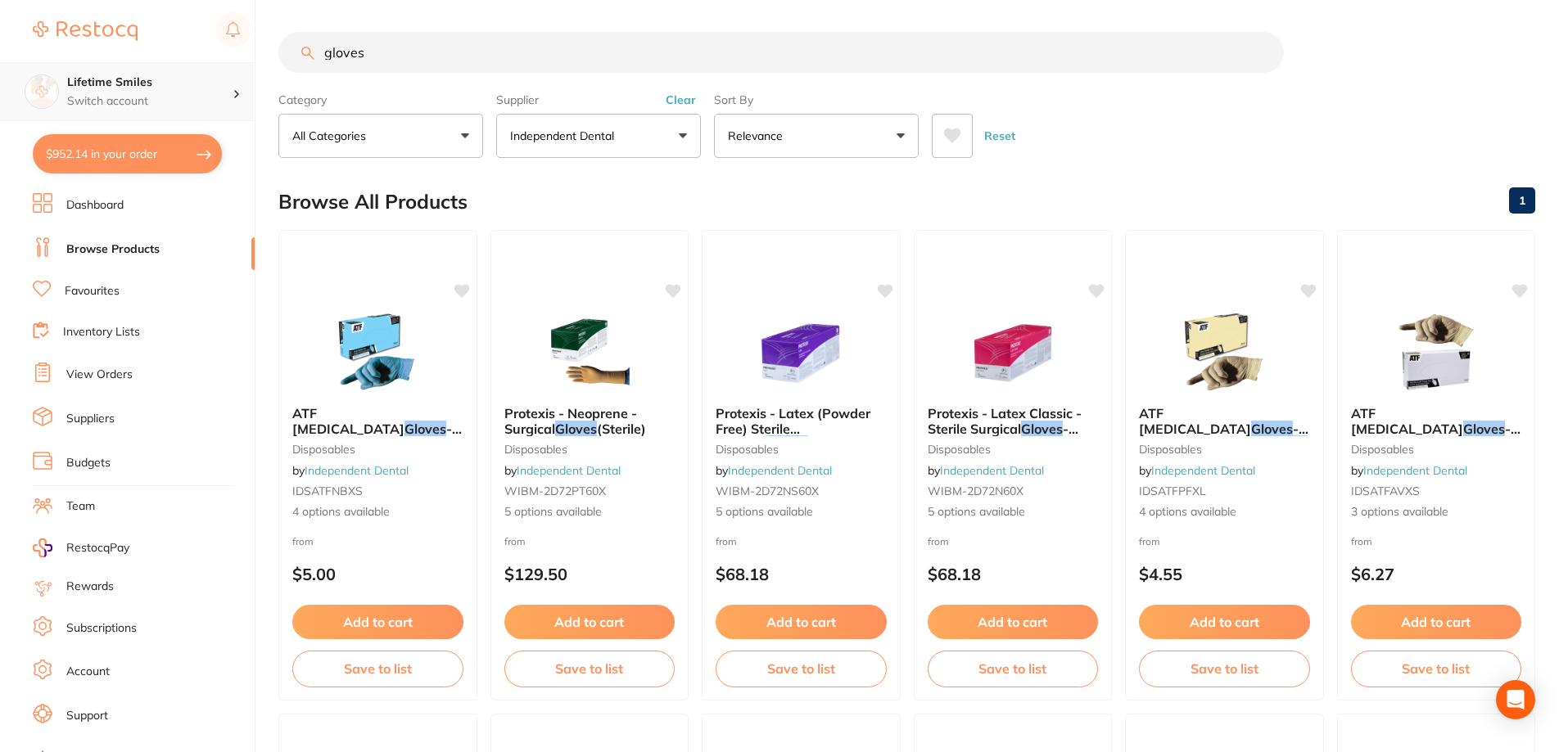
scroll to position [1, 0]
drag, startPoint x: 418, startPoint y: 50, endPoint x: 206, endPoint y: 72, distance: 213.1
click at [206, 72] on div "$952.14 Lifetime Smiles Switch account Lifetime Smiles $952.14 in your order Da…" at bounding box center [784, 375] width 1568 height 752
click at [620, 132] on p "Independent Dental" at bounding box center [565, 135] width 110 height 16
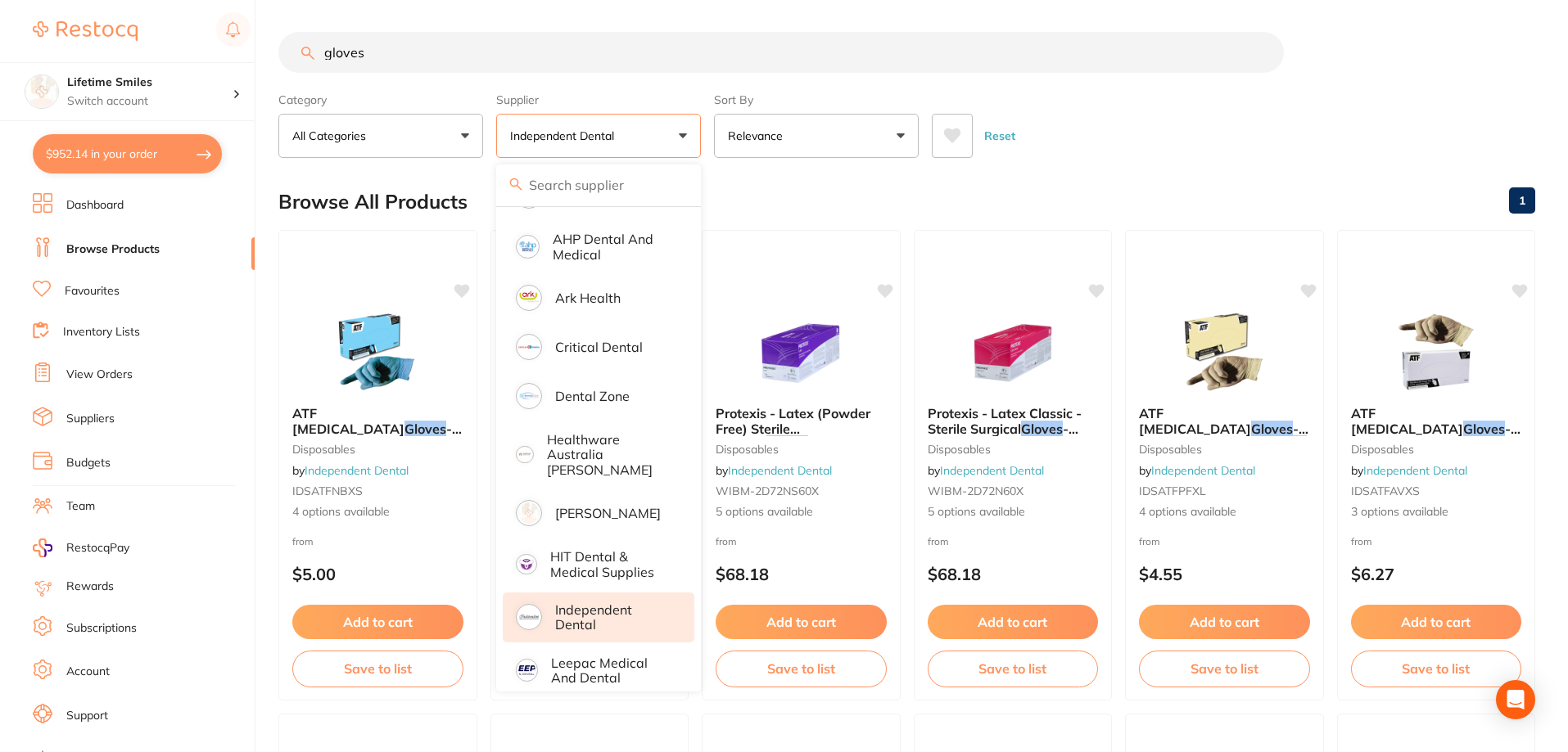
scroll to position [0, 0]
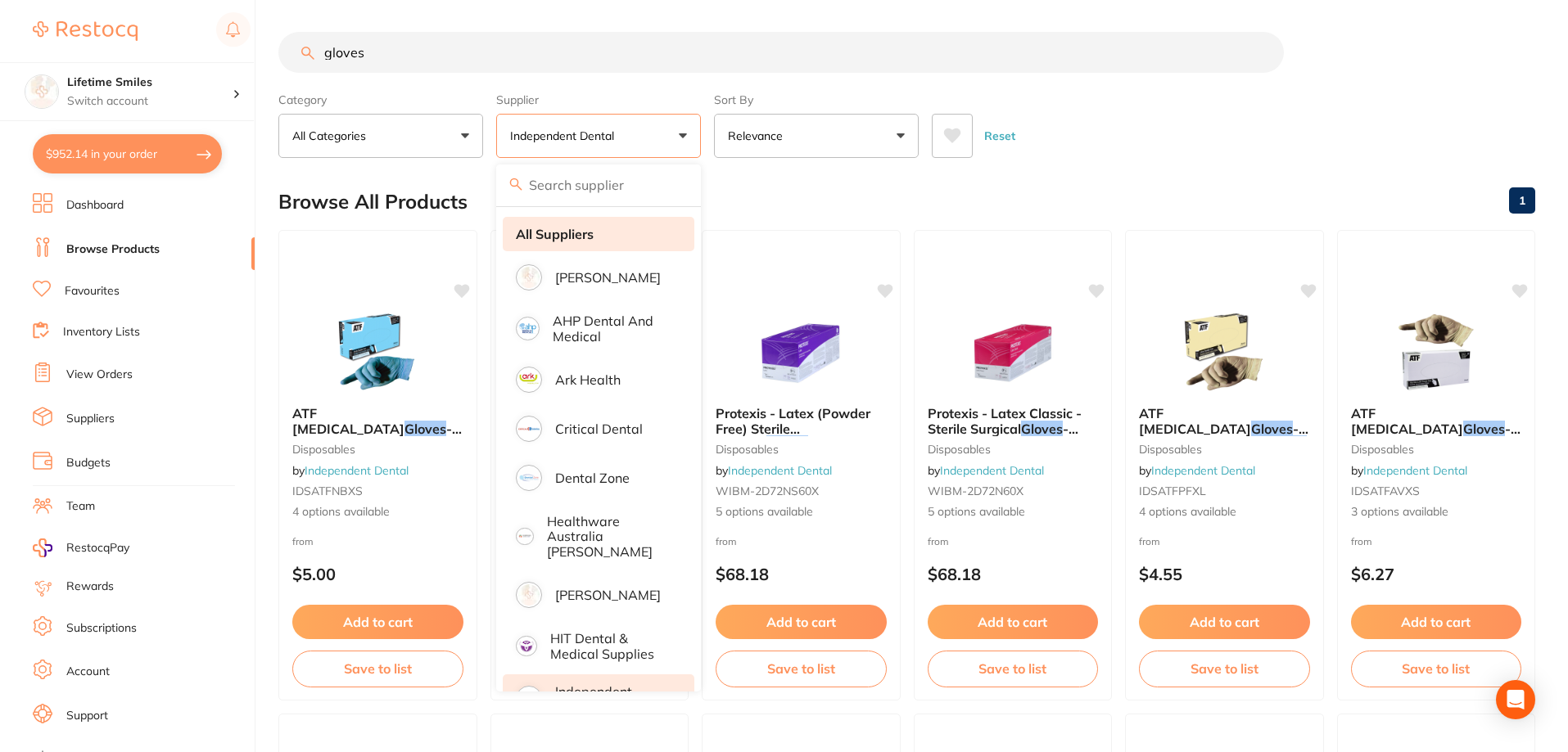
click at [586, 231] on strong "All Suppliers" at bounding box center [554, 234] width 78 height 14
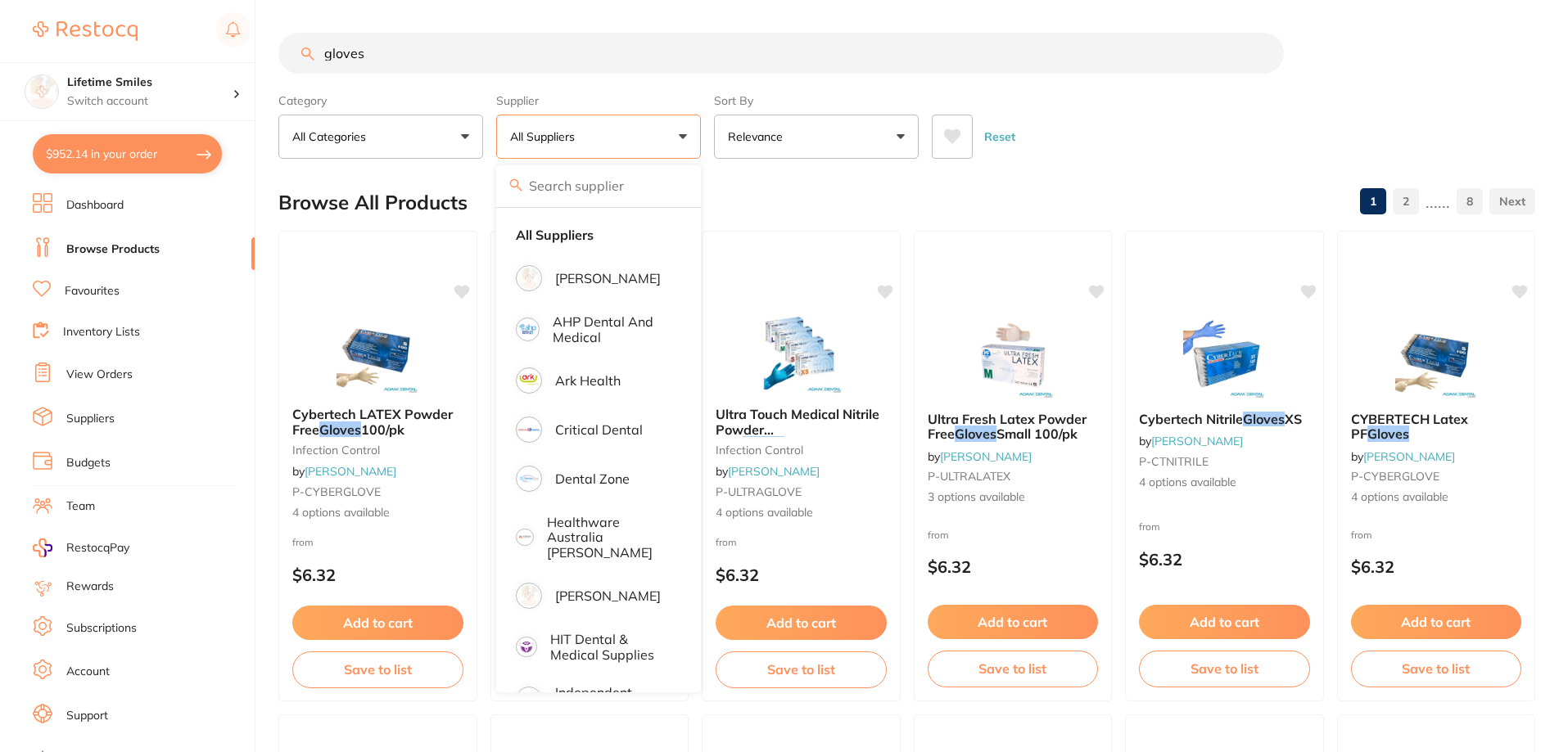
drag, startPoint x: 246, startPoint y: 77, endPoint x: 266, endPoint y: 72, distance: 20.6
click at [255, 75] on div "$952.14 Lifetime Smiles Switch account Lifetime Smiles $952.14 in your order Da…" at bounding box center [784, 376] width 1568 height 752
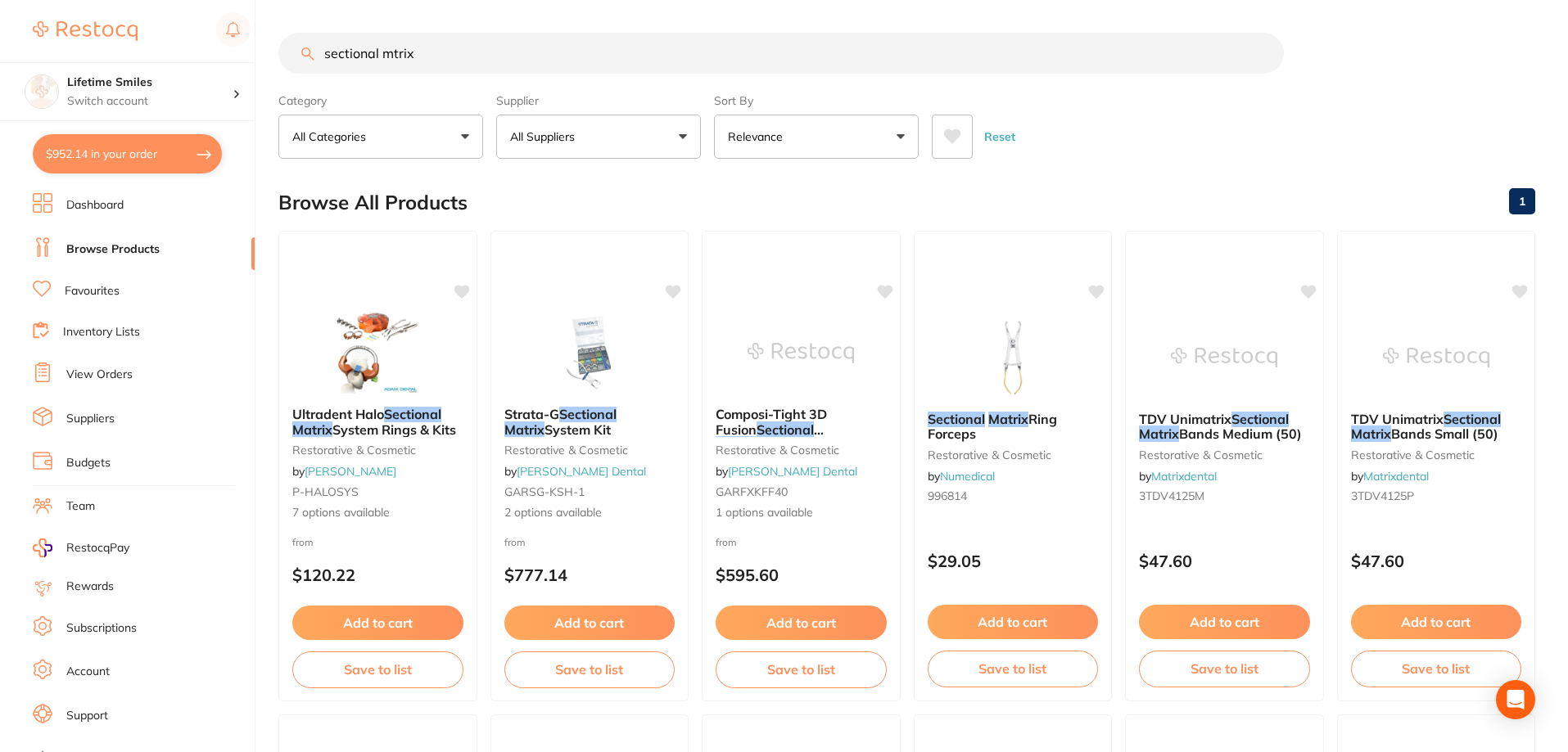
click at [629, 138] on button "All Suppliers" at bounding box center [599, 137] width 205 height 44
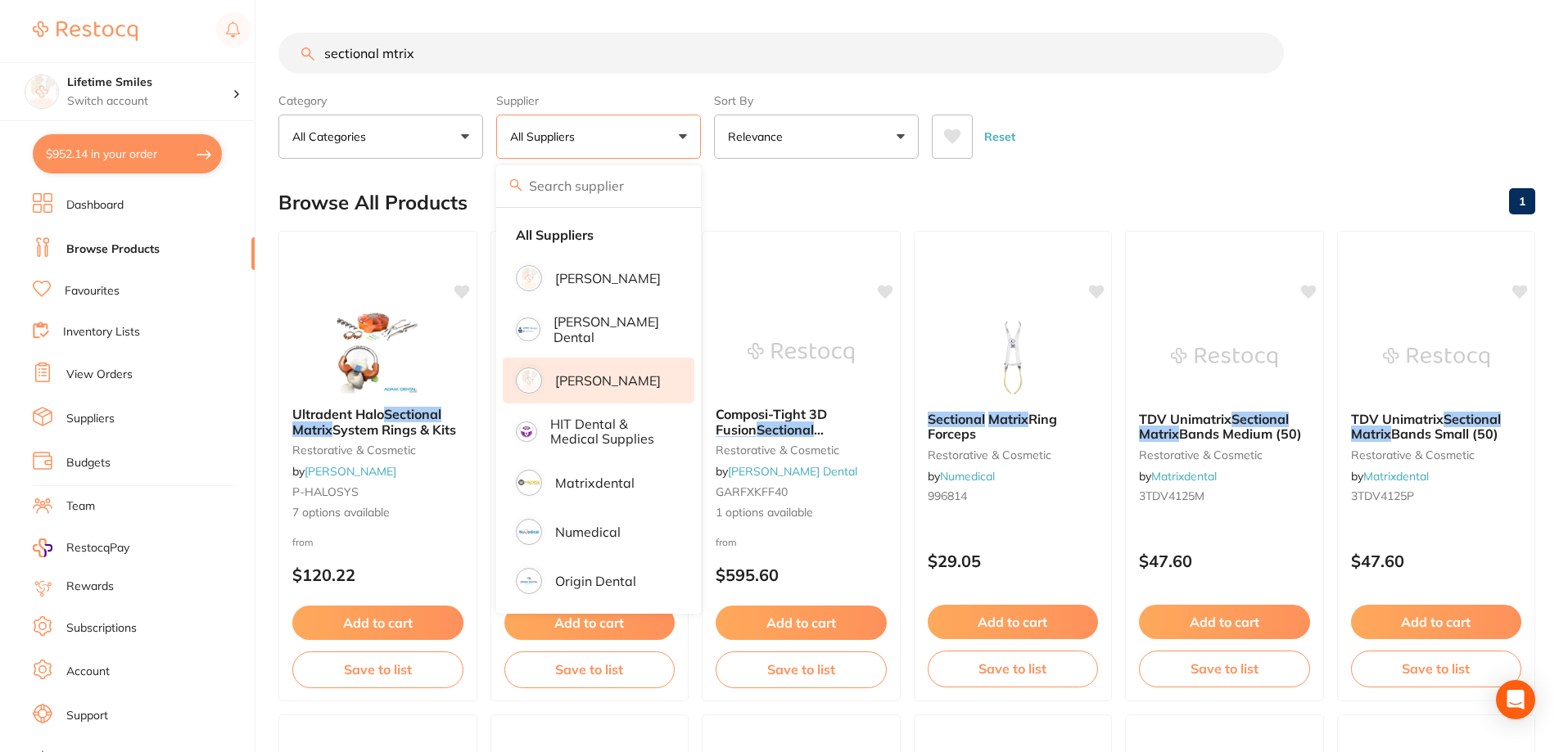
click at [593, 375] on p "[PERSON_NAME]" at bounding box center [608, 380] width 105 height 14
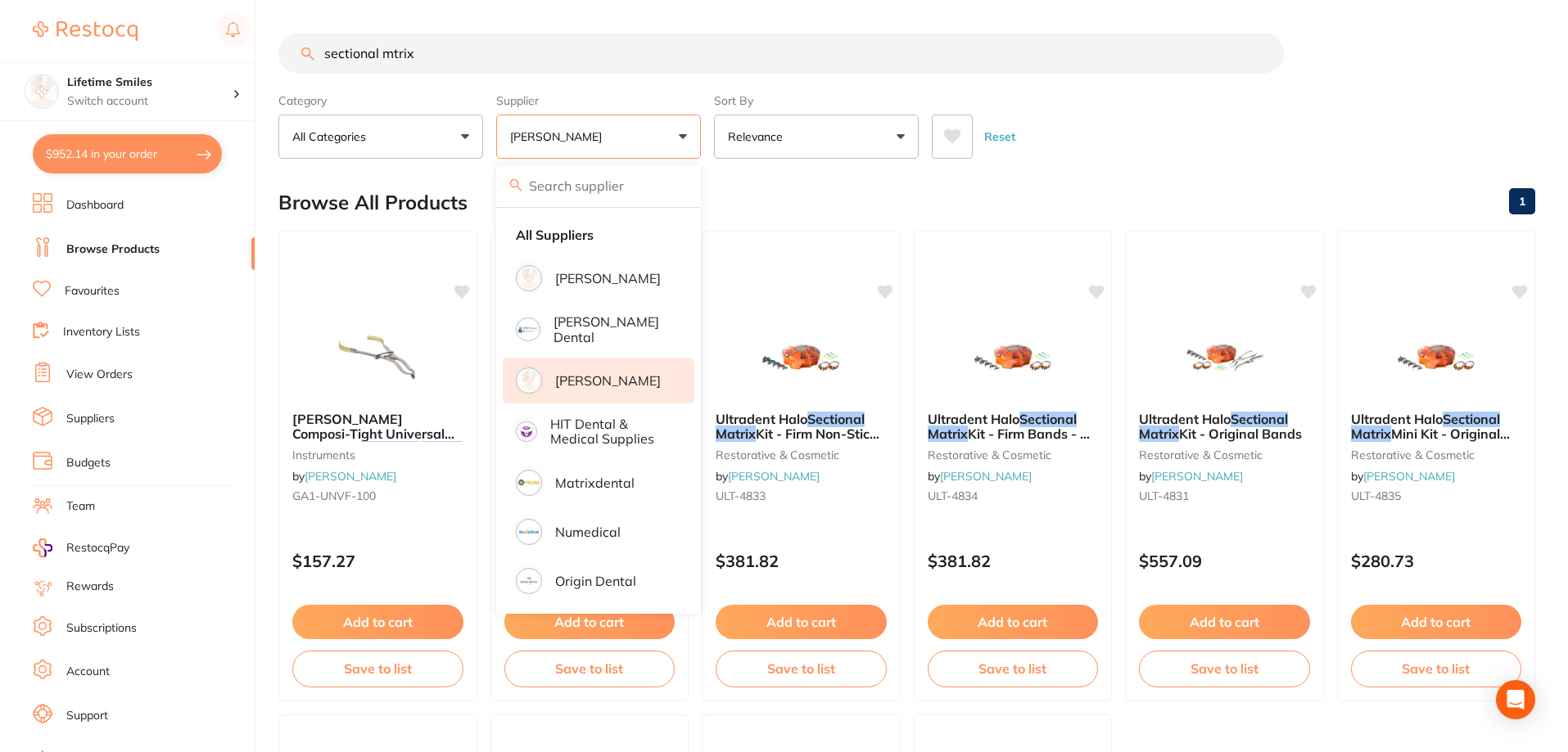
click at [1092, 96] on div "Category All Categories All Categories instruments restorative & cosmetic Clear…" at bounding box center [906, 123] width 1257 height 72
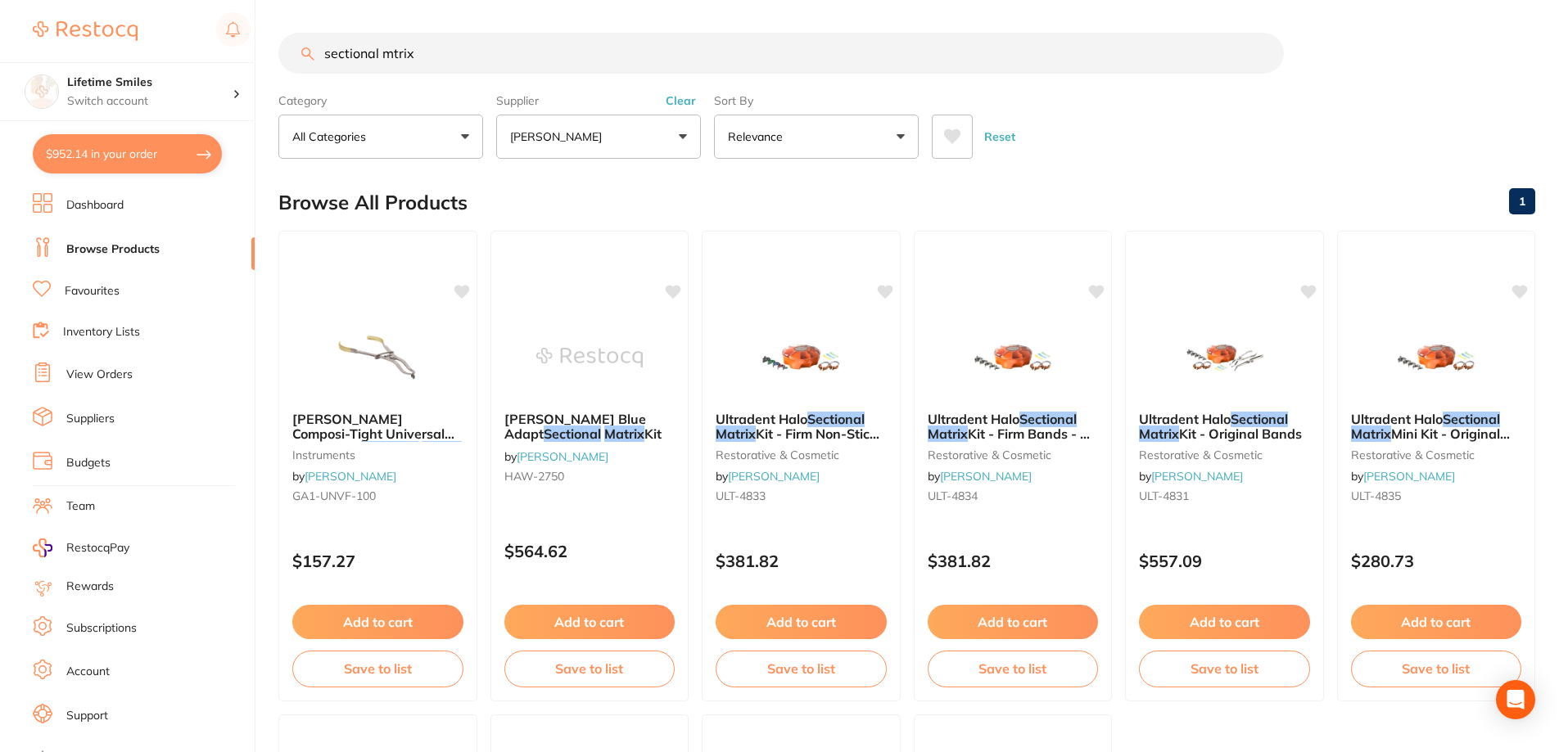
click at [391, 55] on input "sectional mtrix" at bounding box center [780, 53] width 1005 height 41
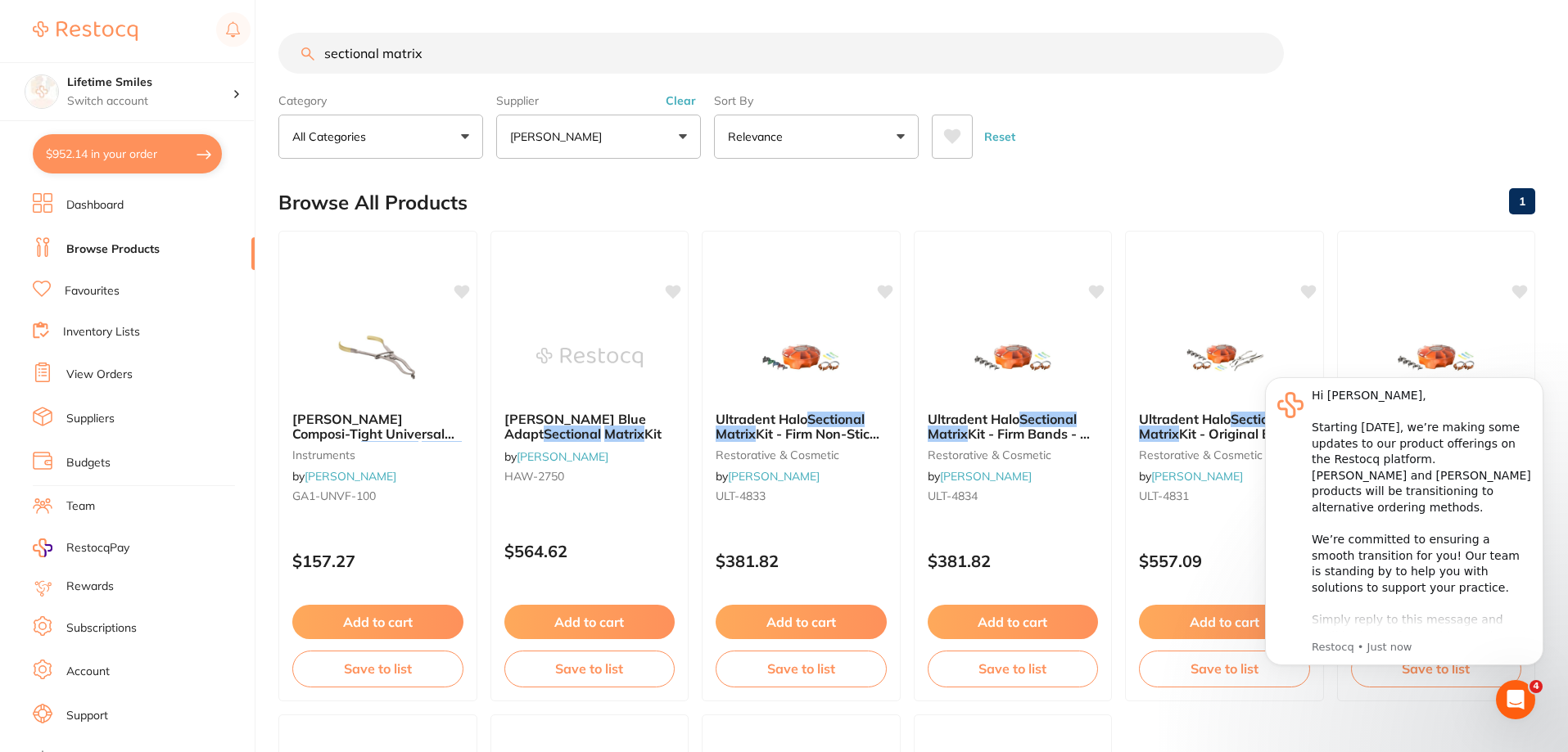
type input "sectional matrix"
click at [665, 144] on button "[PERSON_NAME]" at bounding box center [599, 137] width 205 height 44
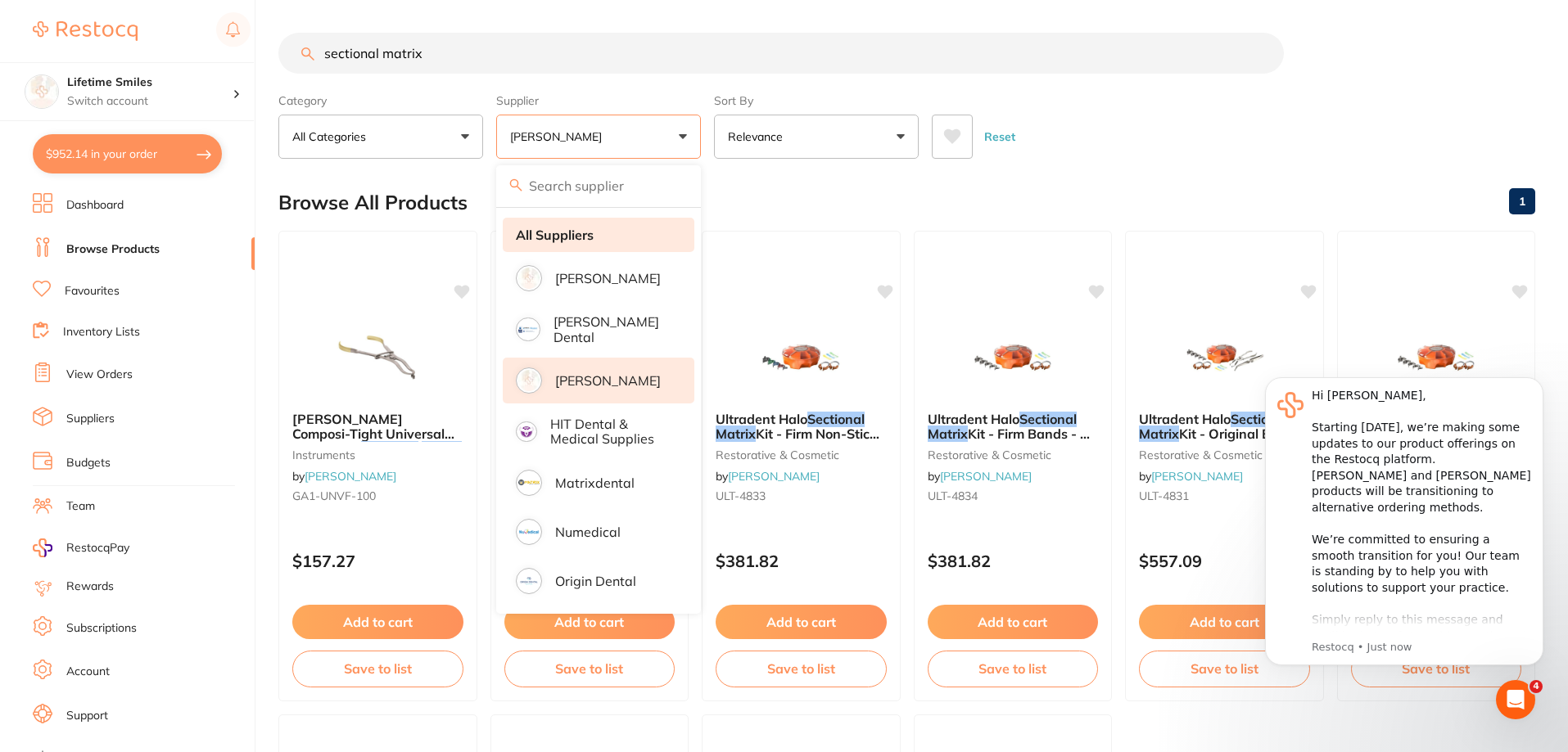
click at [577, 230] on strong "All Suppliers" at bounding box center [554, 234] width 78 height 14
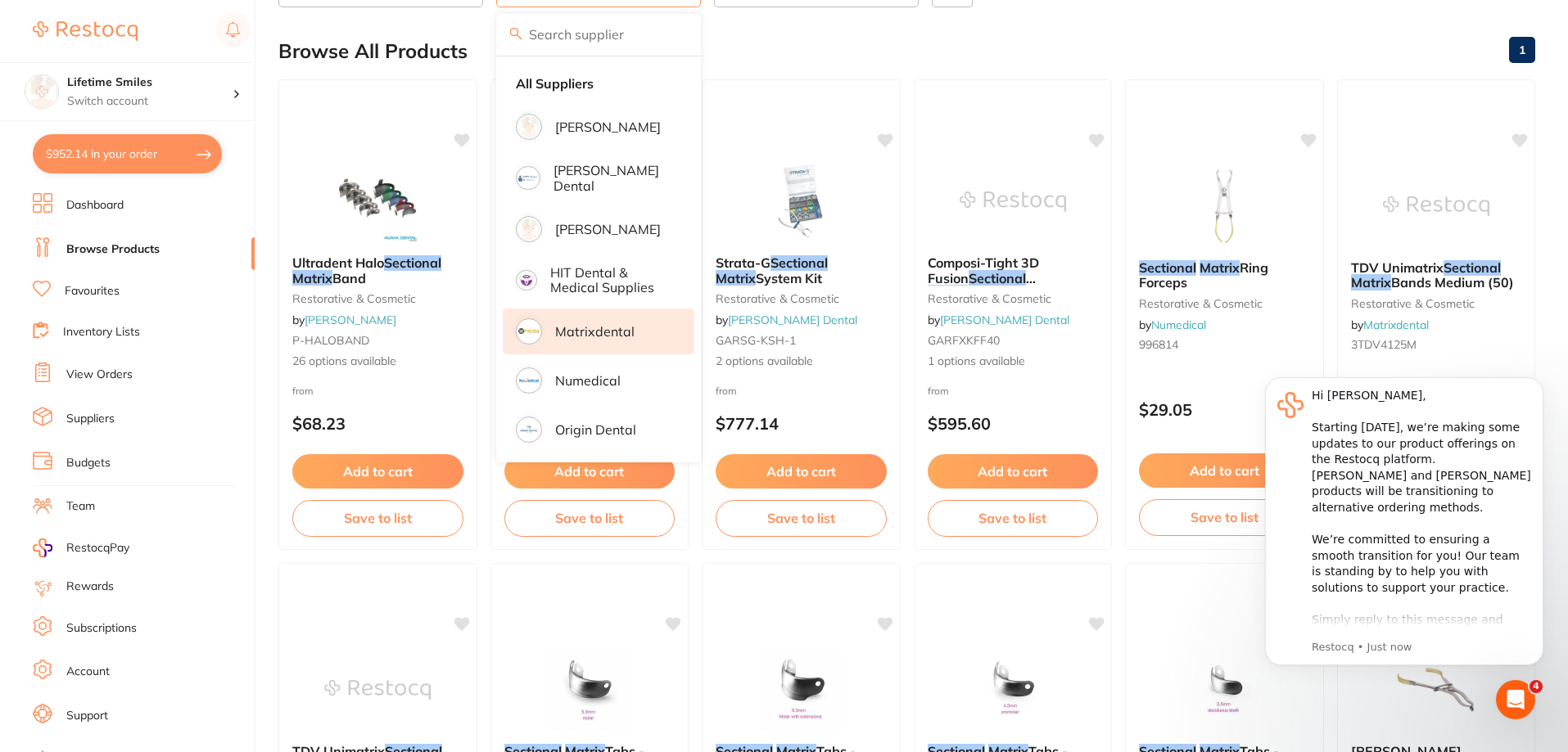
scroll to position [81, 0]
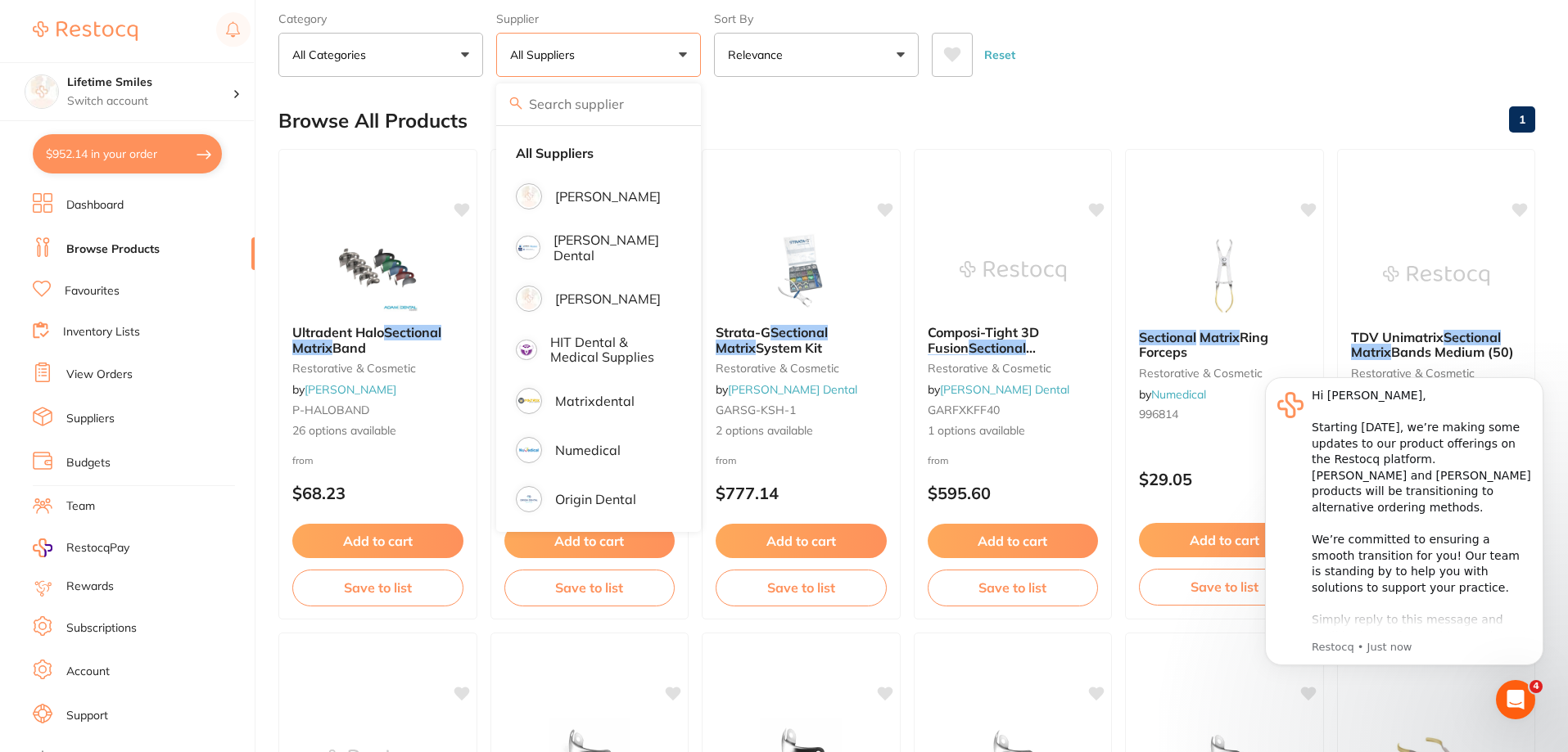
click at [1219, 55] on div "Reset" at bounding box center [1227, 49] width 590 height 57
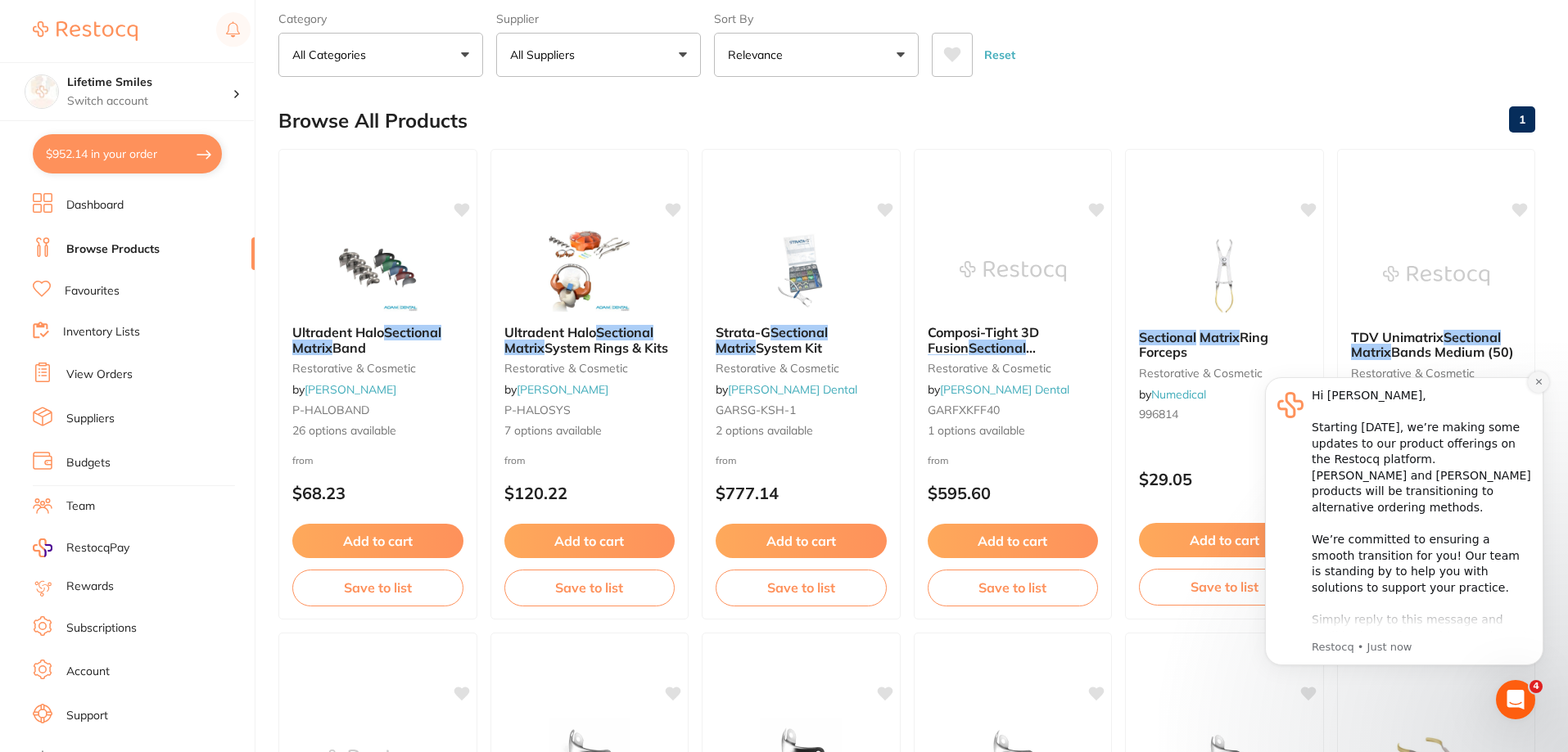
click at [1539, 384] on icon "Dismiss notification" at bounding box center [1538, 381] width 9 height 9
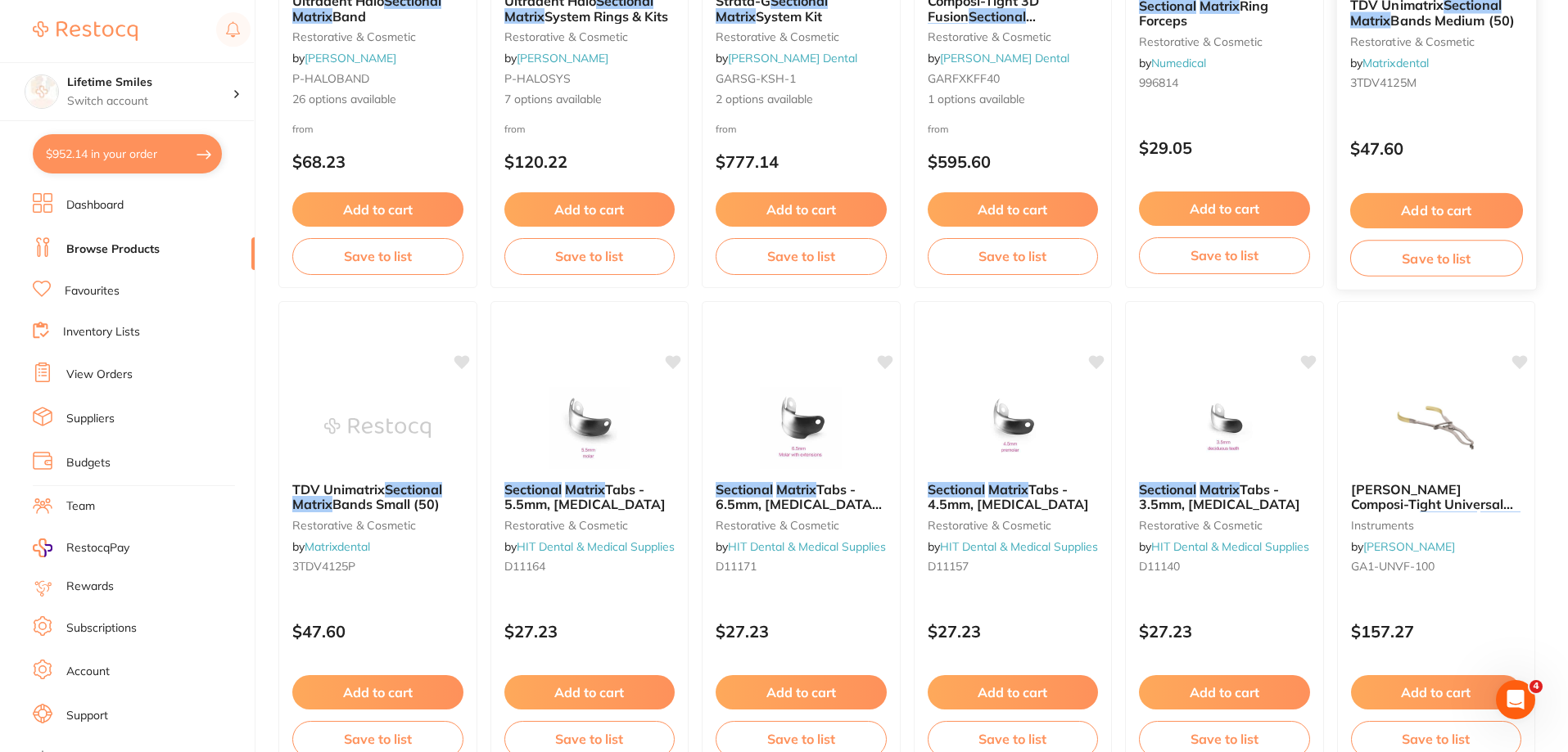
scroll to position [491, 0]
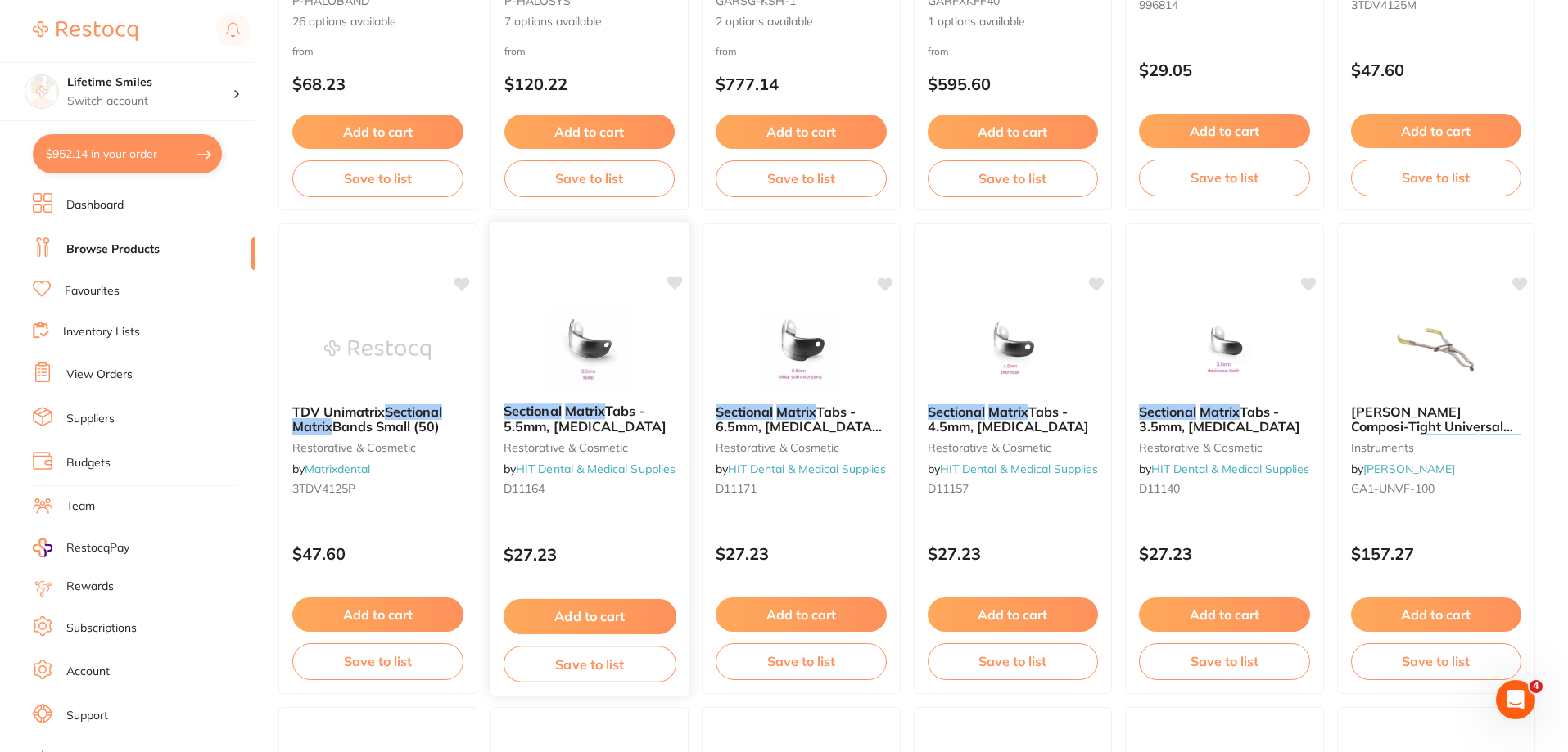
click at [593, 615] on button "Add to cart" at bounding box center [588, 616] width 173 height 35
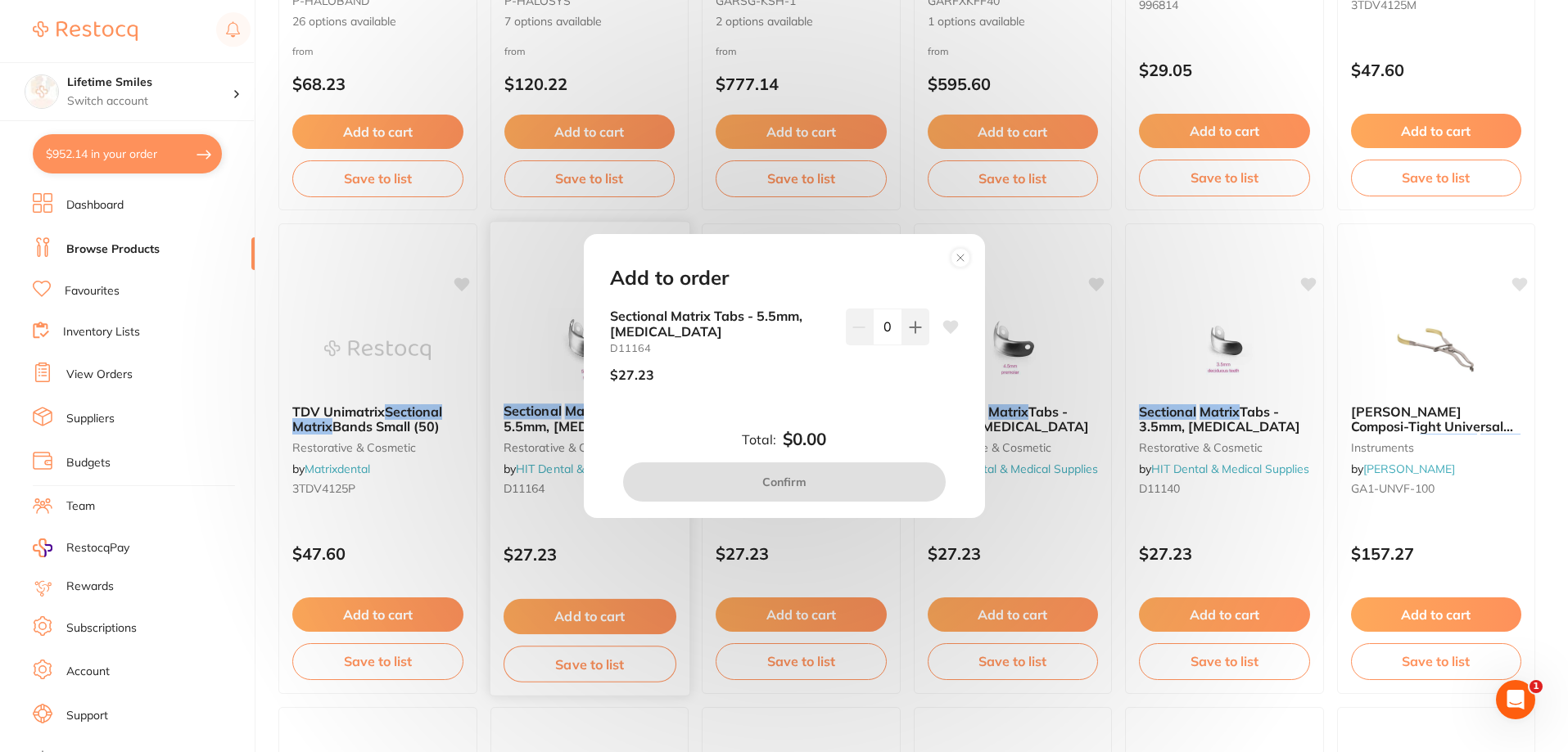
scroll to position [0, 0]
click at [965, 259] on circle at bounding box center [960, 258] width 19 height 19
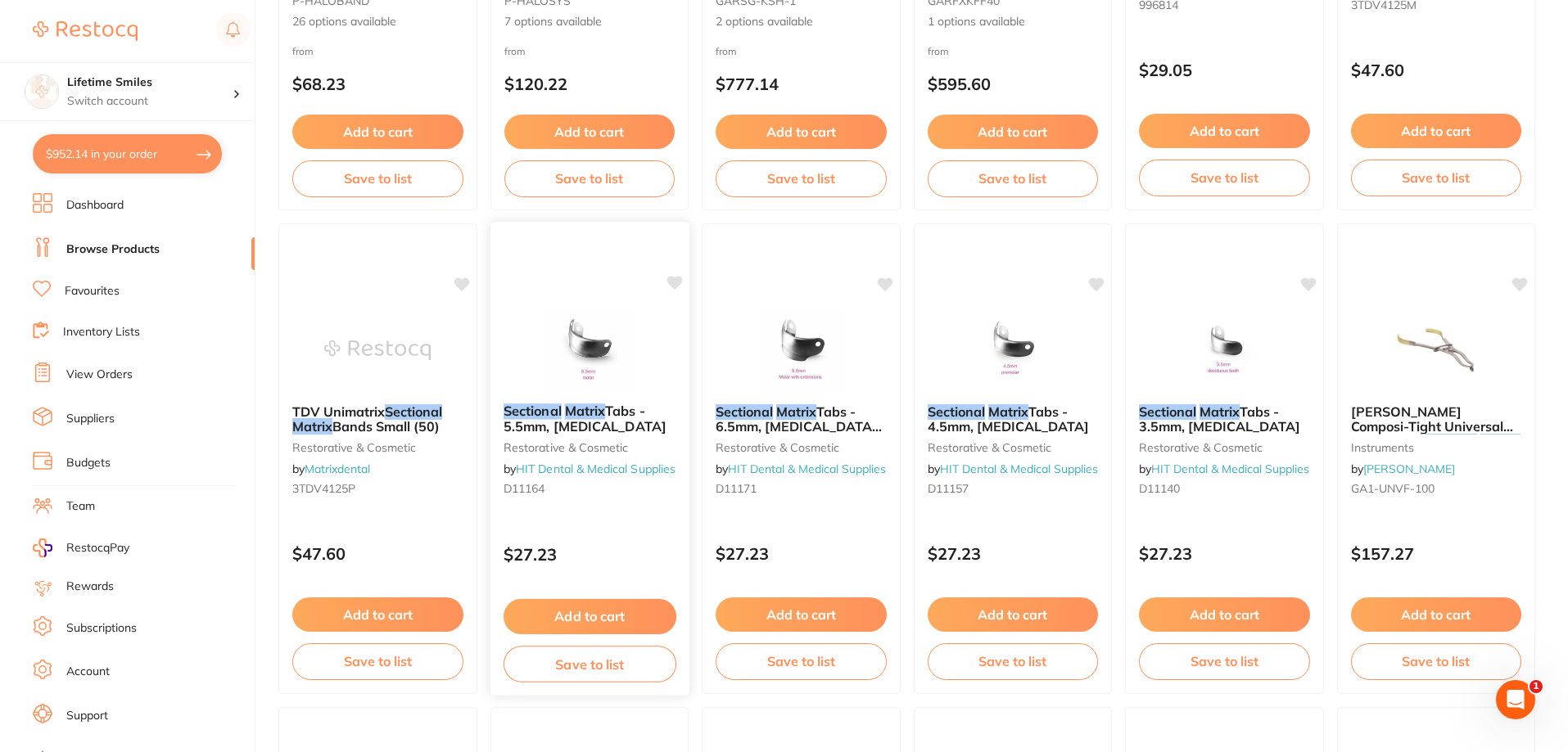
click at [570, 413] on em "Matrix" at bounding box center [585, 410] width 40 height 16
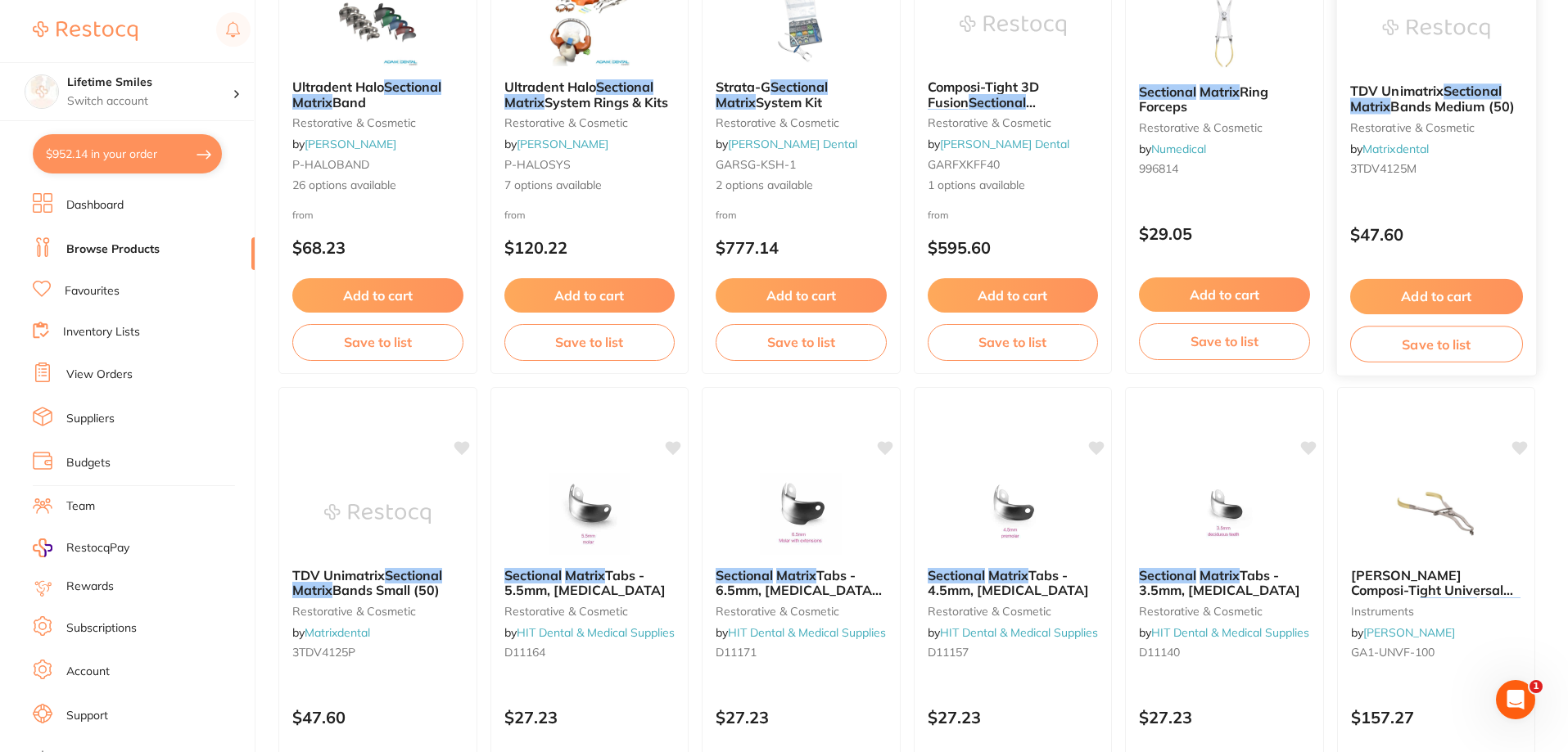
scroll to position [164, 0]
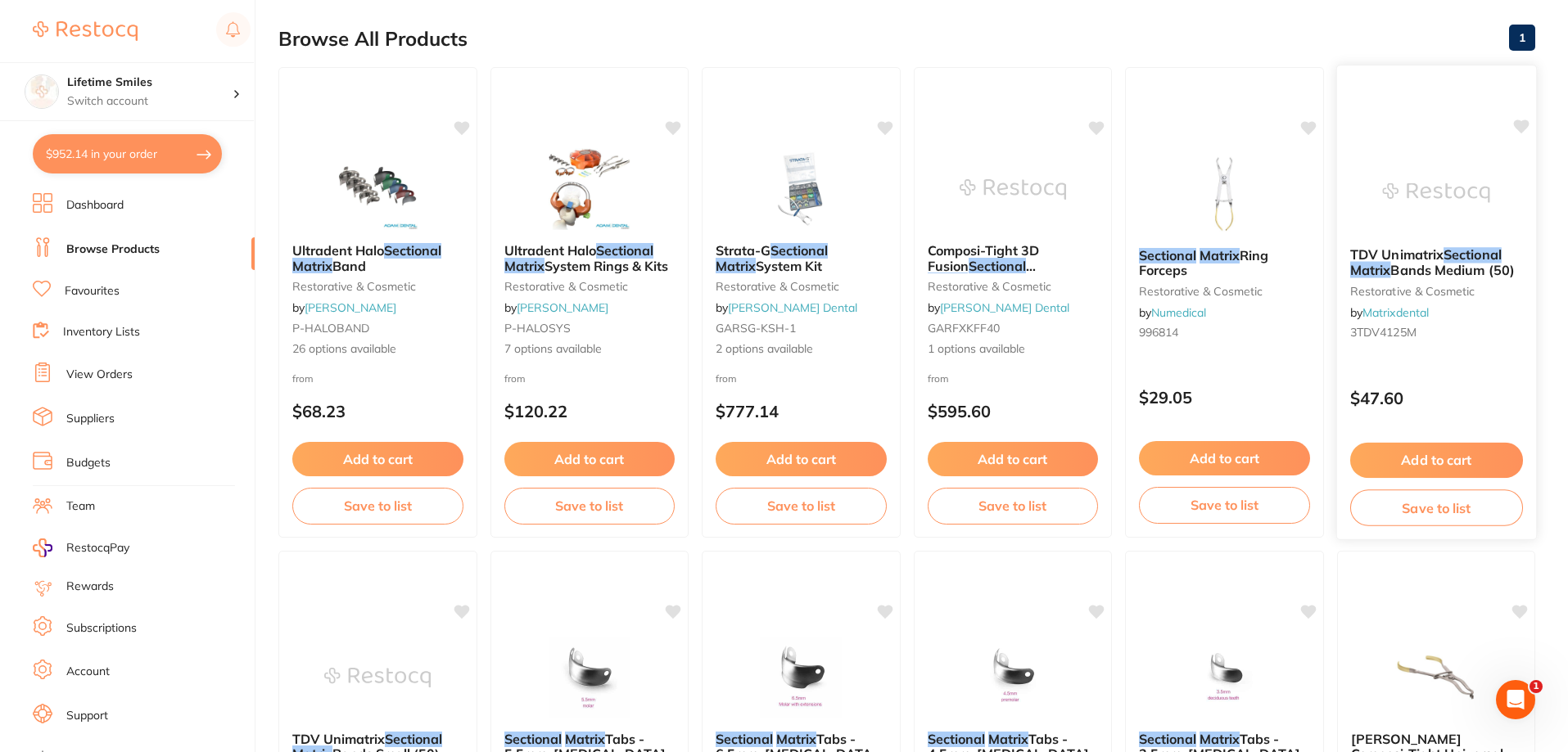
click at [1449, 253] on em "Sectional" at bounding box center [1472, 254] width 58 height 16
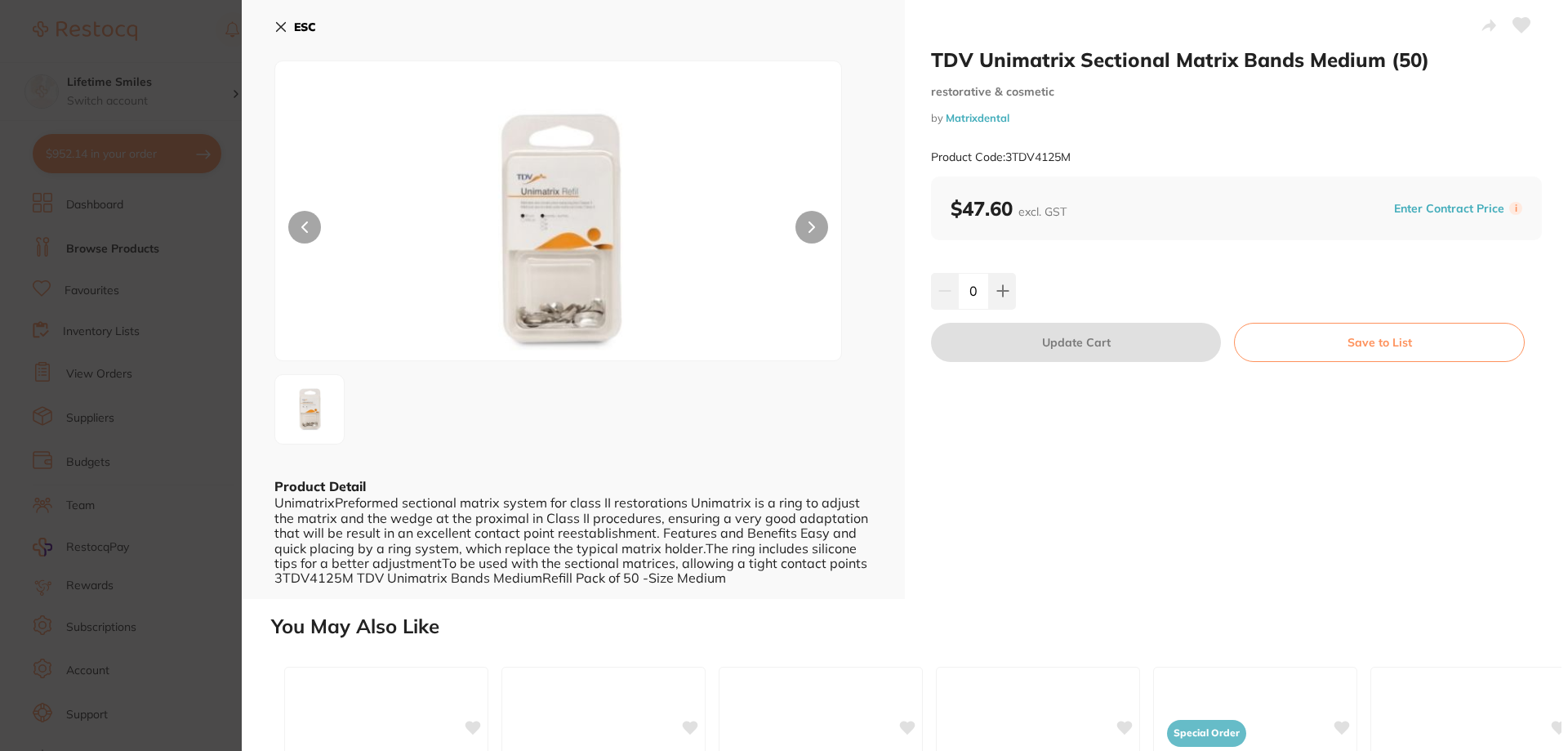
click at [811, 227] on icon at bounding box center [812, 227] width 5 height 10
click at [804, 220] on button at bounding box center [812, 227] width 33 height 33
click at [311, 224] on button at bounding box center [305, 227] width 33 height 33
click at [314, 25] on b "ESC" at bounding box center [305, 27] width 22 height 14
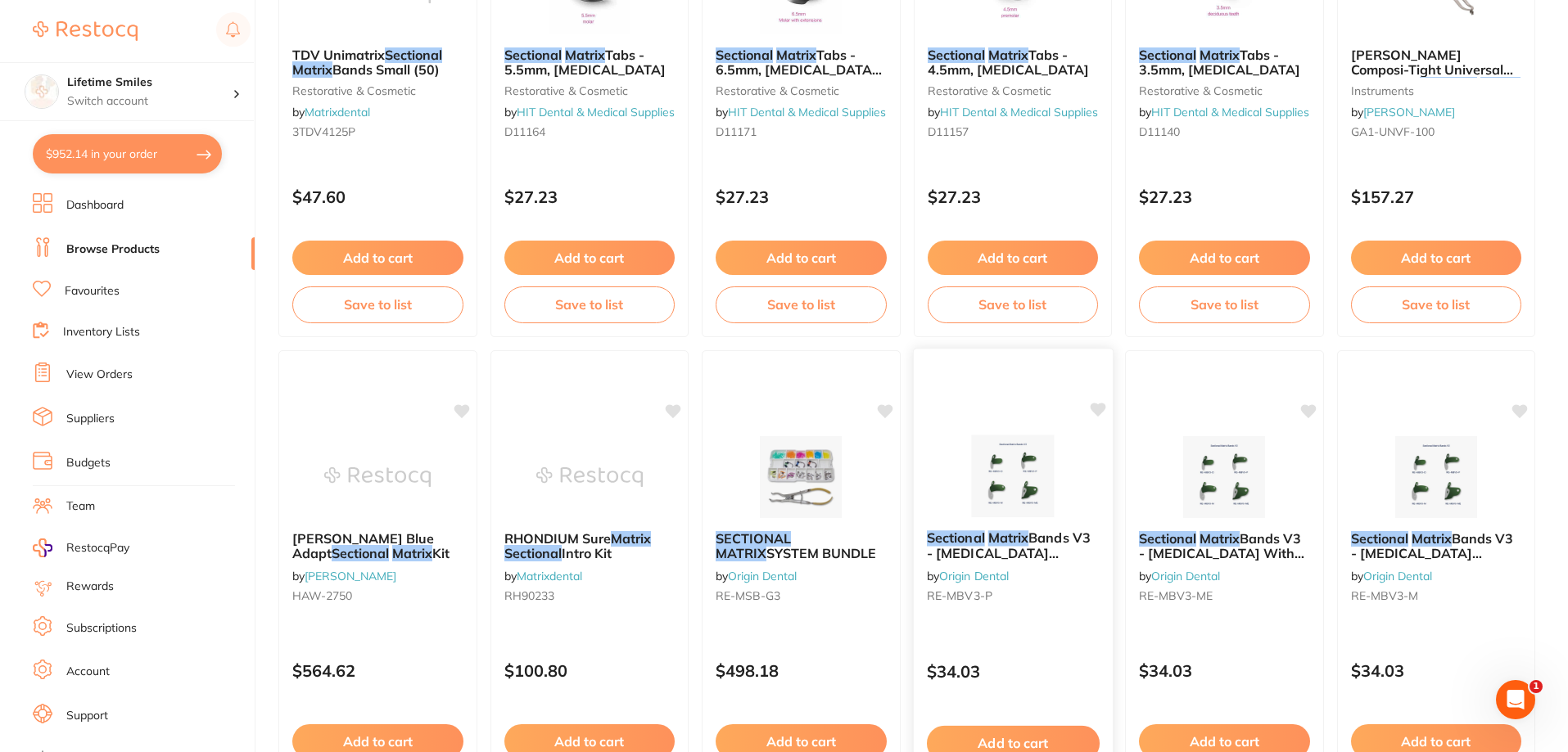
scroll to position [818, 0]
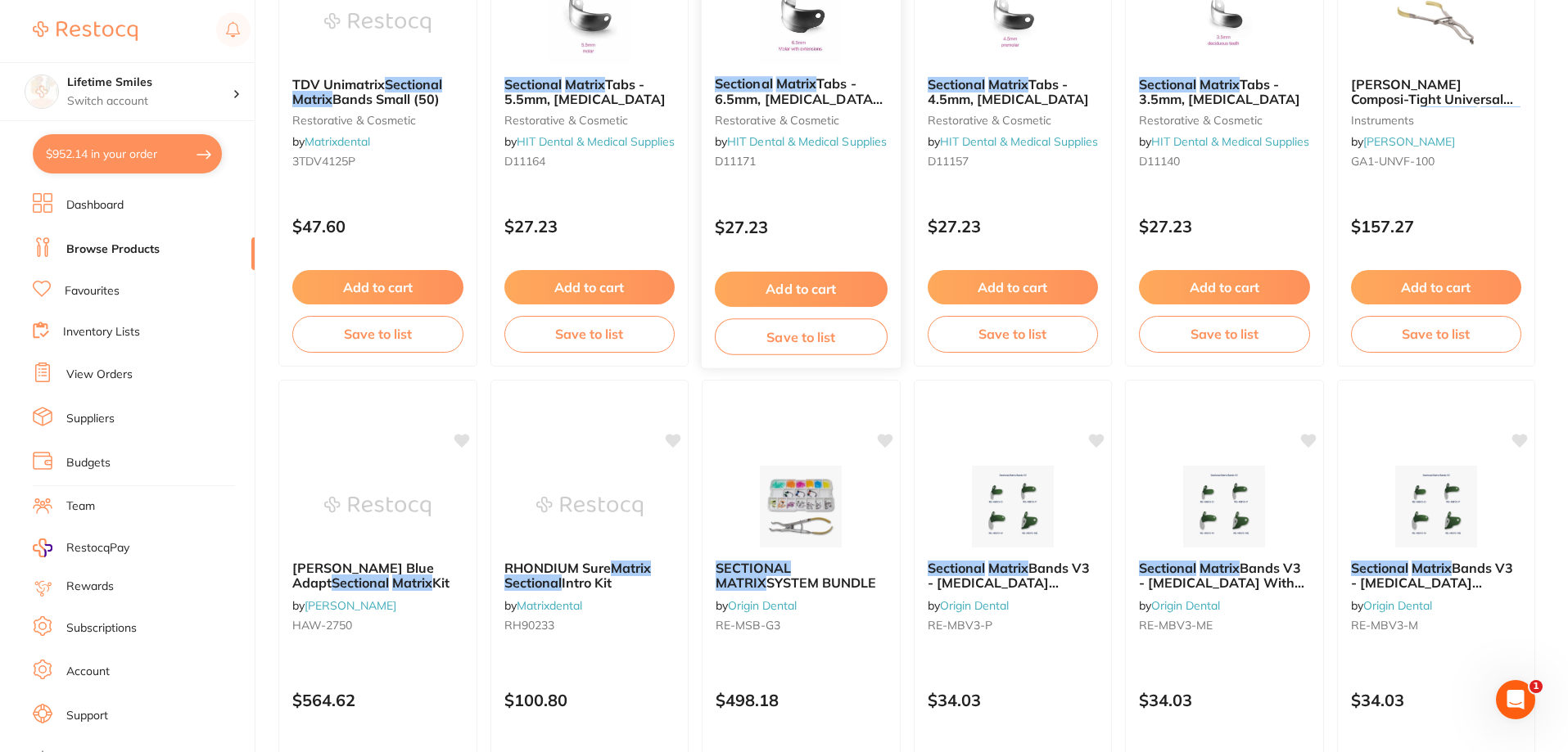
click at [797, 90] on span "Tabs - 6.5mm, [MEDICAL_DATA] with Extension" at bounding box center [798, 99] width 168 height 47
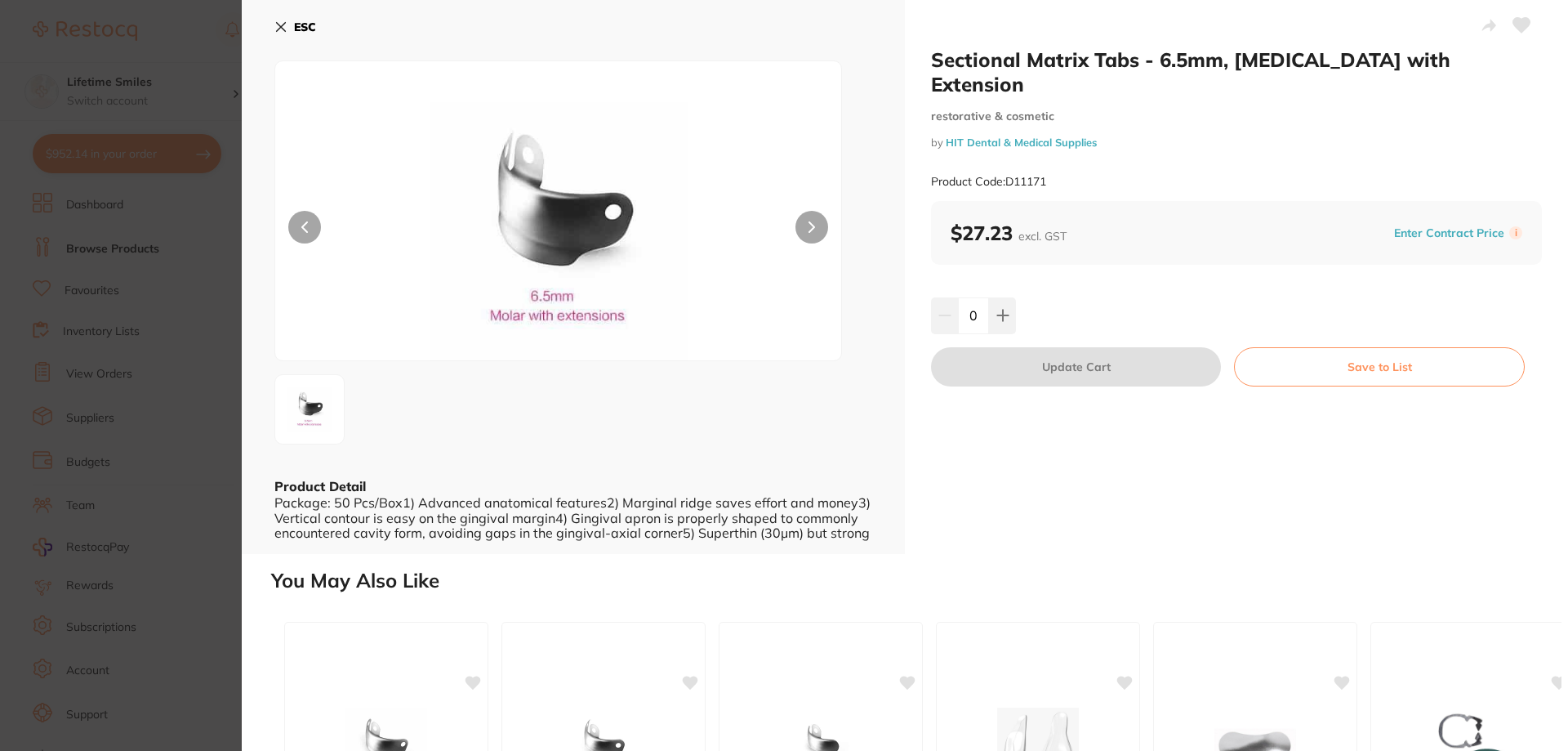
click at [304, 32] on b "ESC" at bounding box center [305, 27] width 22 height 14
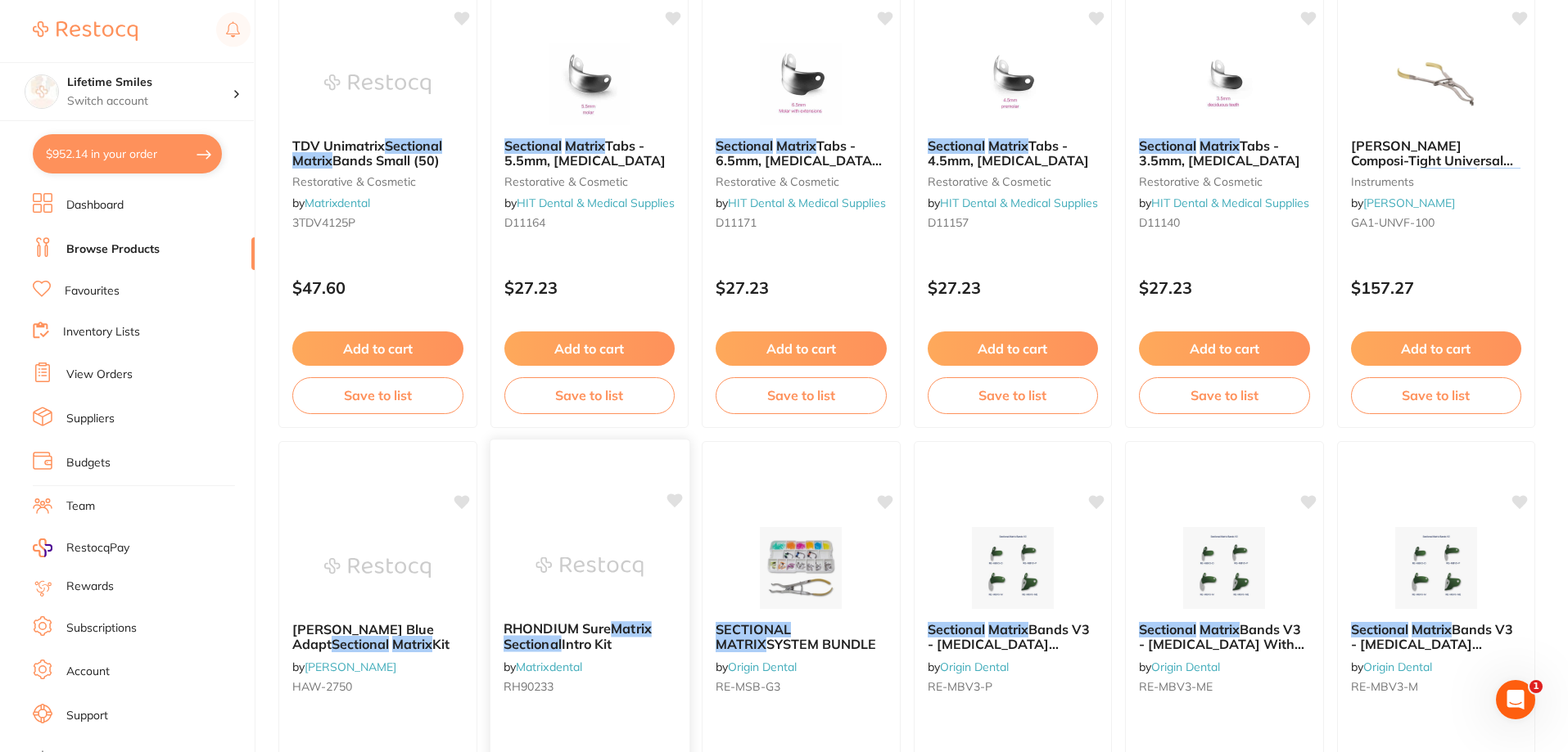
scroll to position [654, 0]
